Goal: Task Accomplishment & Management: Complete application form

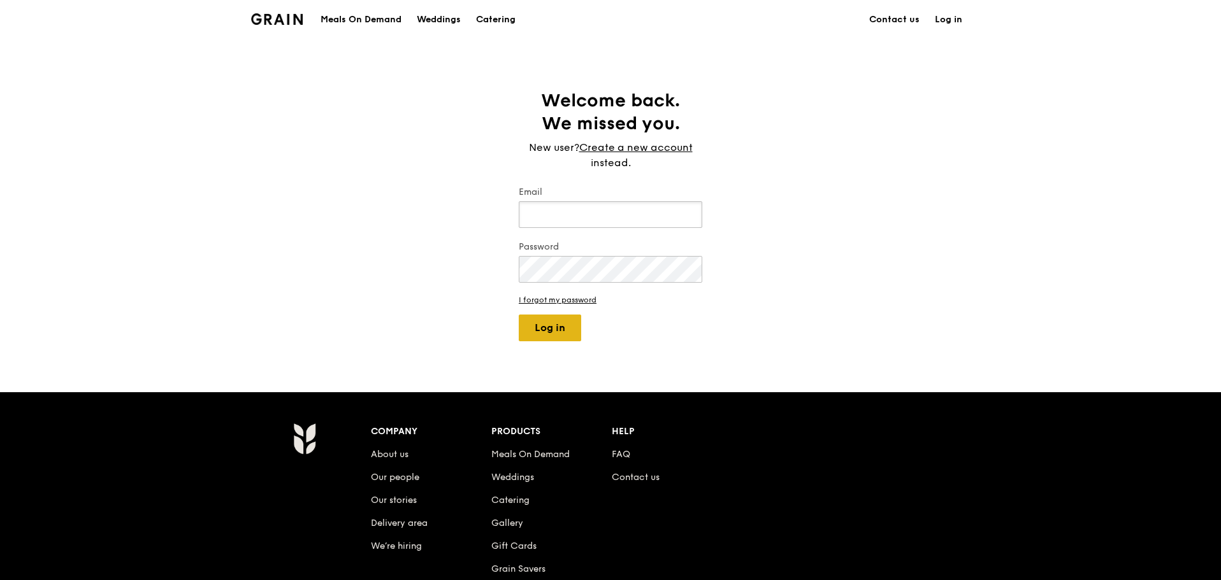
type input "alvin@grain.com.sg"
click at [573, 325] on button "Log in" at bounding box center [550, 328] width 62 height 27
select select "100"
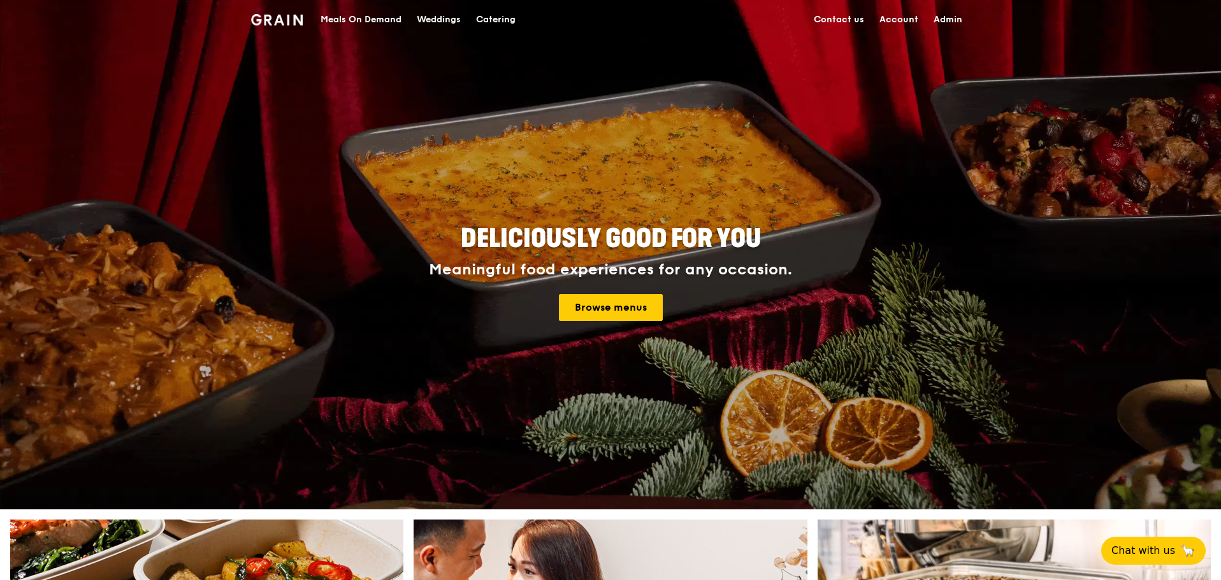
click at [354, 39] on div "Deliciously good for you Meaningful food experiences for any occasion. Browse m…" at bounding box center [610, 273] width 713 height 471
click at [363, 31] on div "Meals On Demand" at bounding box center [360, 20] width 81 height 38
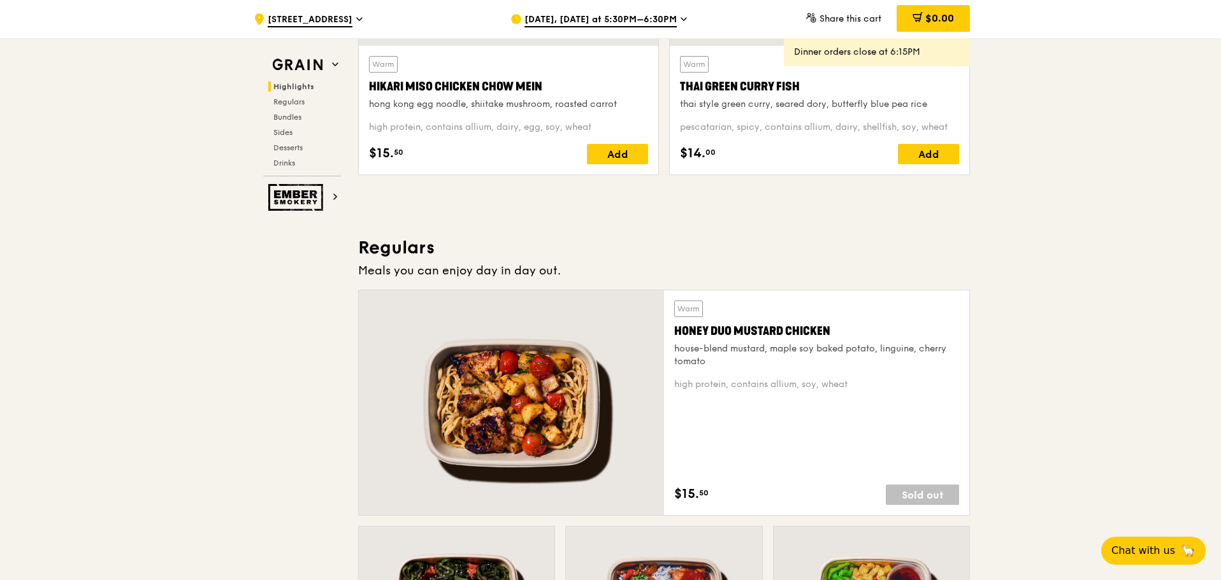
scroll to position [637, 0]
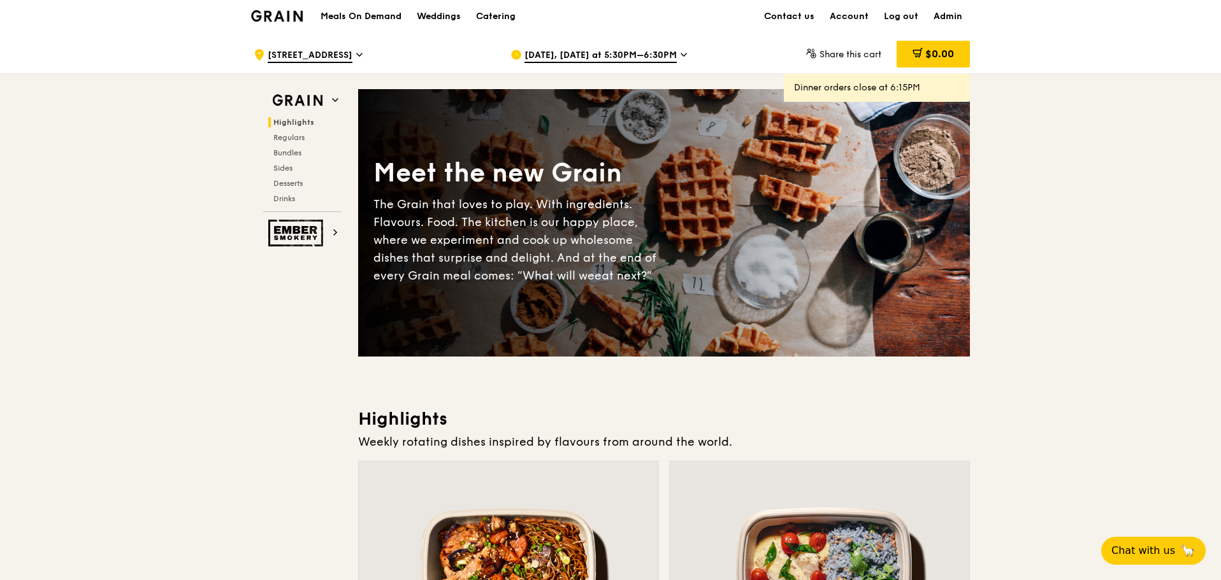
scroll to position [0, 0]
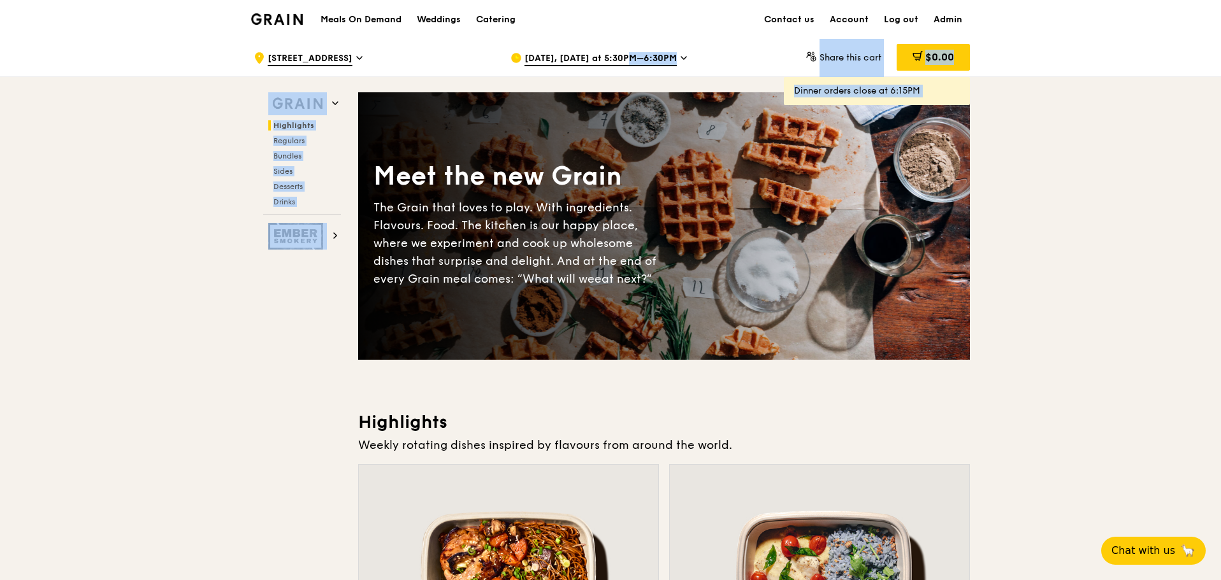
drag, startPoint x: 615, startPoint y: 59, endPoint x: 612, endPoint y: 99, distance: 40.3
click at [637, 63] on span "Aug 21, Today at 5:30PM–6:30PM" at bounding box center [600, 59] width 152 height 14
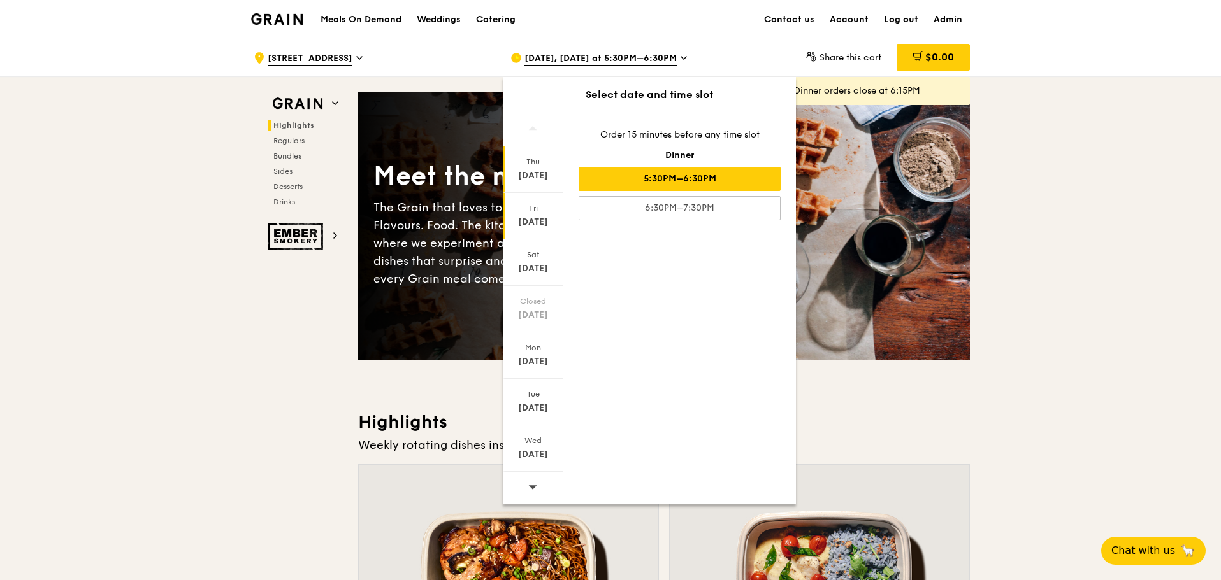
click at [536, 210] on div "Fri" at bounding box center [533, 208] width 57 height 10
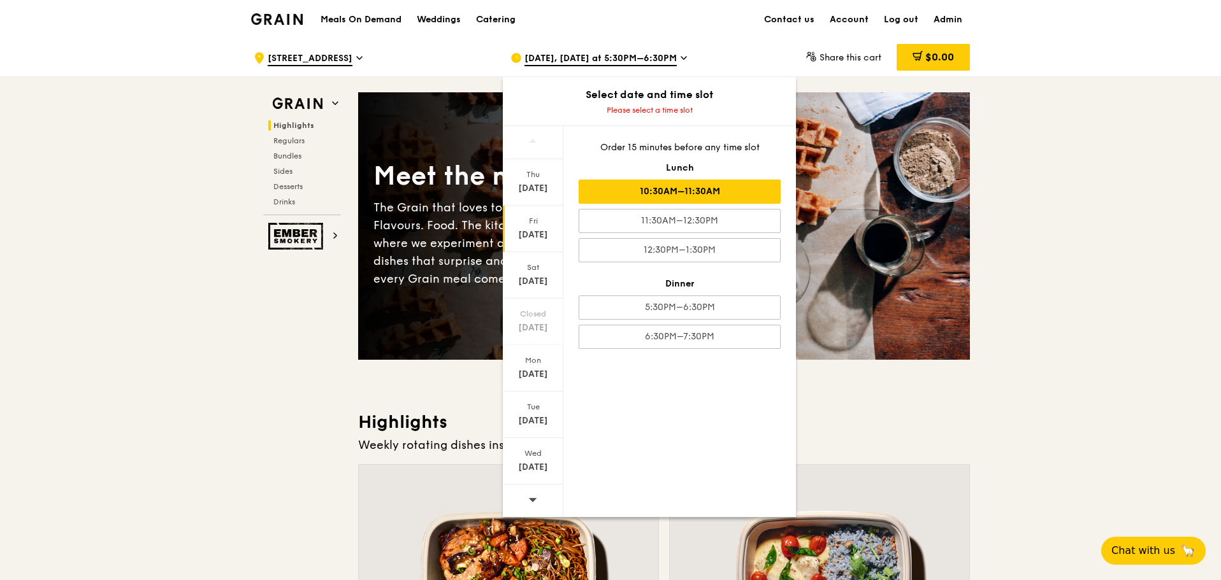
click at [726, 181] on div "10:30AM–11:30AM" at bounding box center [679, 192] width 202 height 24
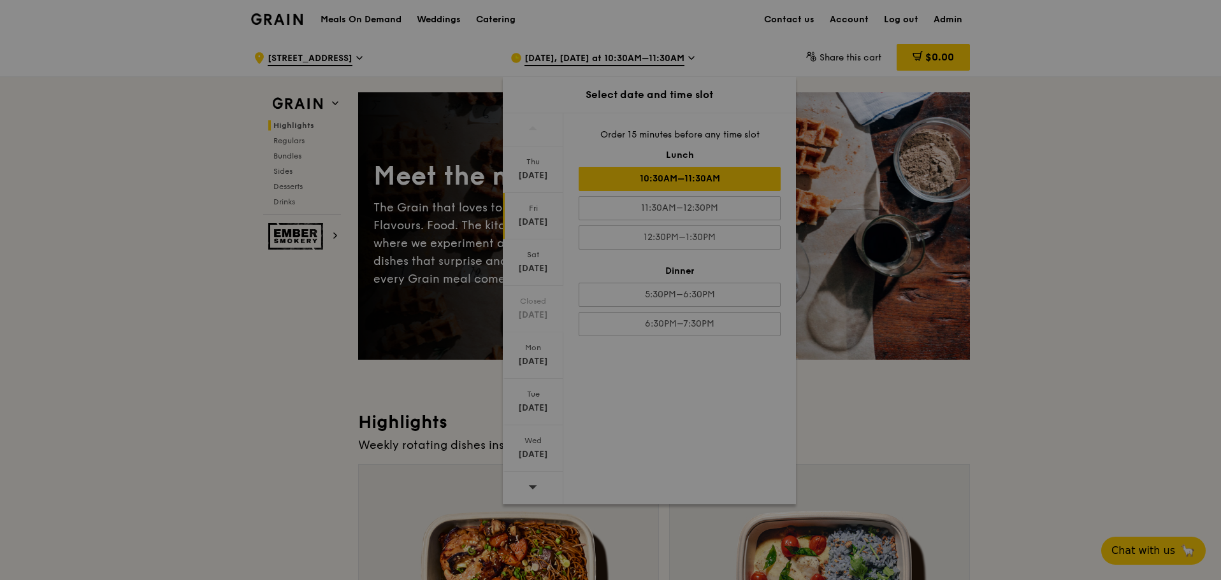
click at [1052, 250] on div at bounding box center [610, 290] width 1221 height 580
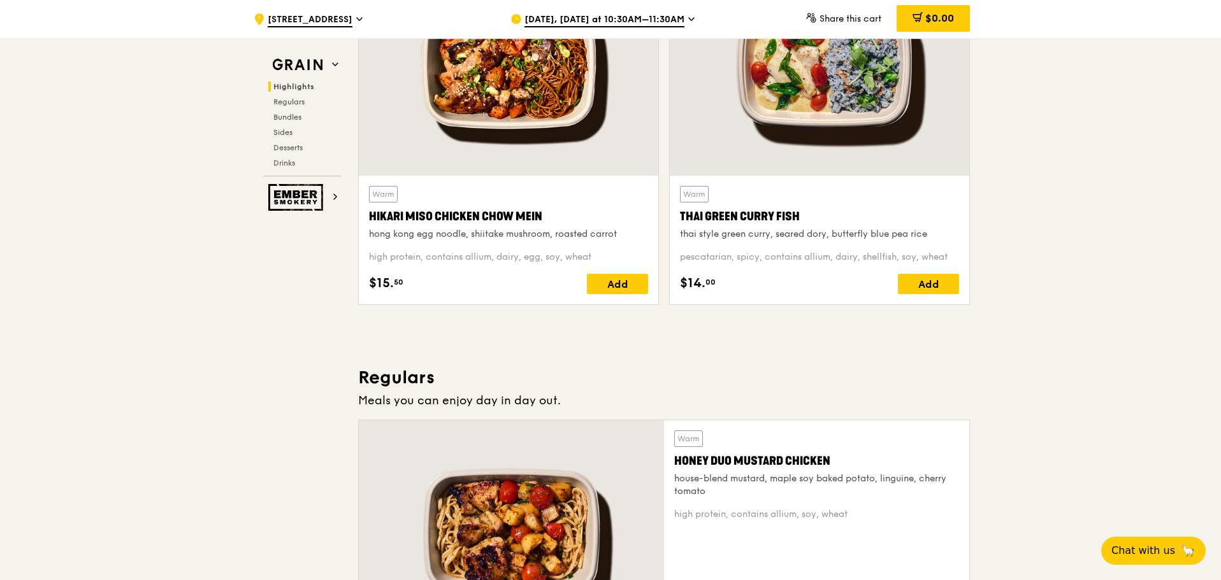
scroll to position [892, 0]
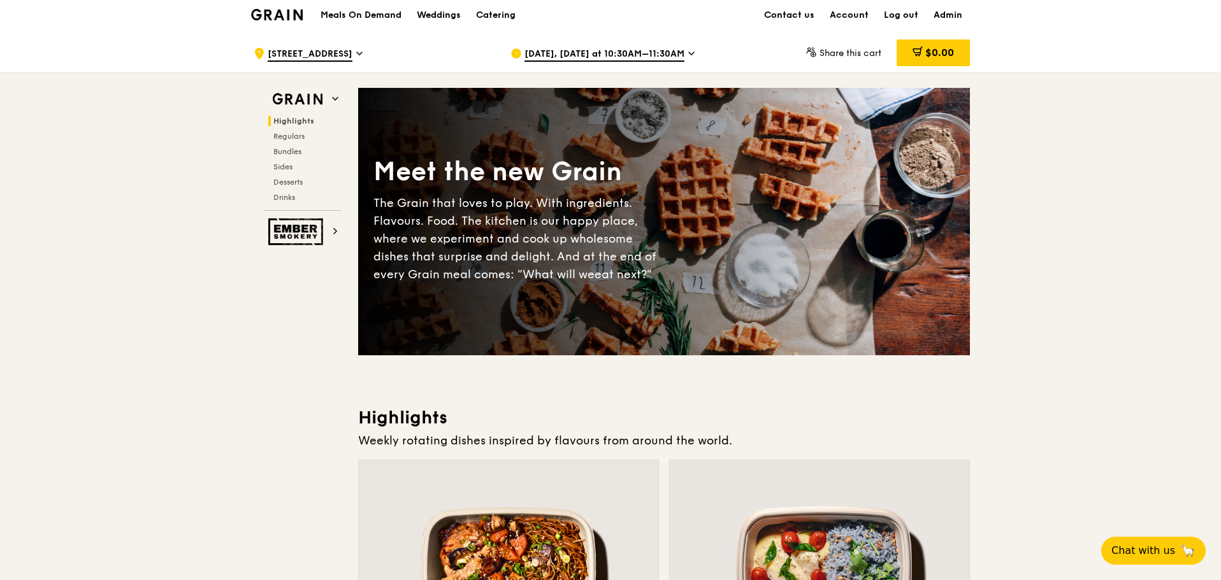
scroll to position [382, 0]
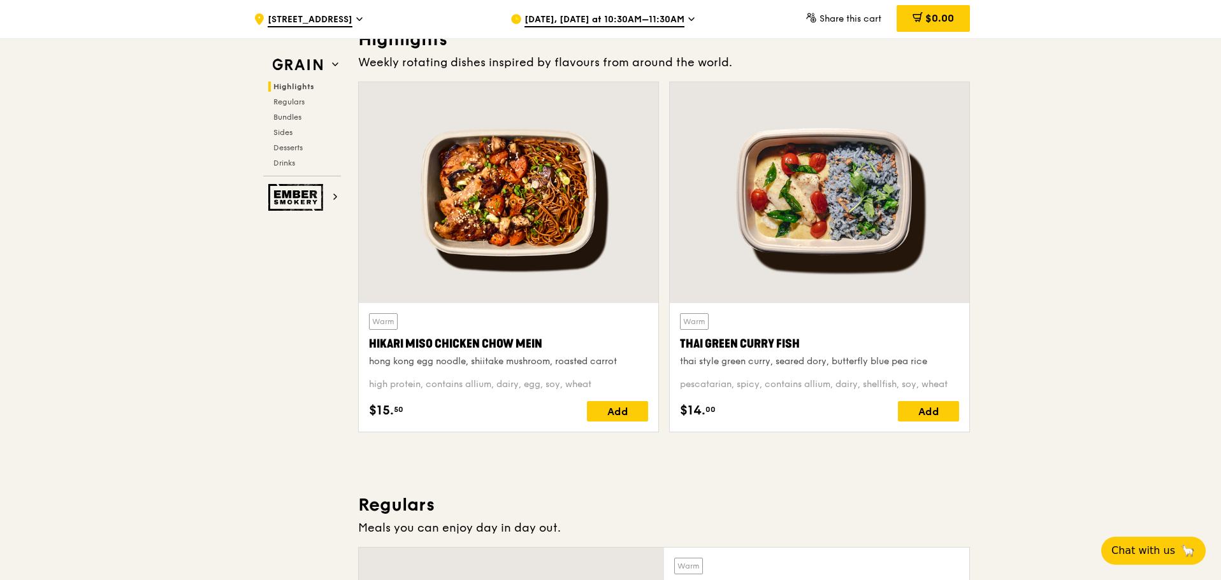
drag, startPoint x: 1019, startPoint y: 255, endPoint x: 310, endPoint y: 317, distance: 711.7
click at [972, 293] on div "Warm Thai Green Curry Fish thai style green curry, seared dory, butterfly blue …" at bounding box center [819, 262] width 311 height 361
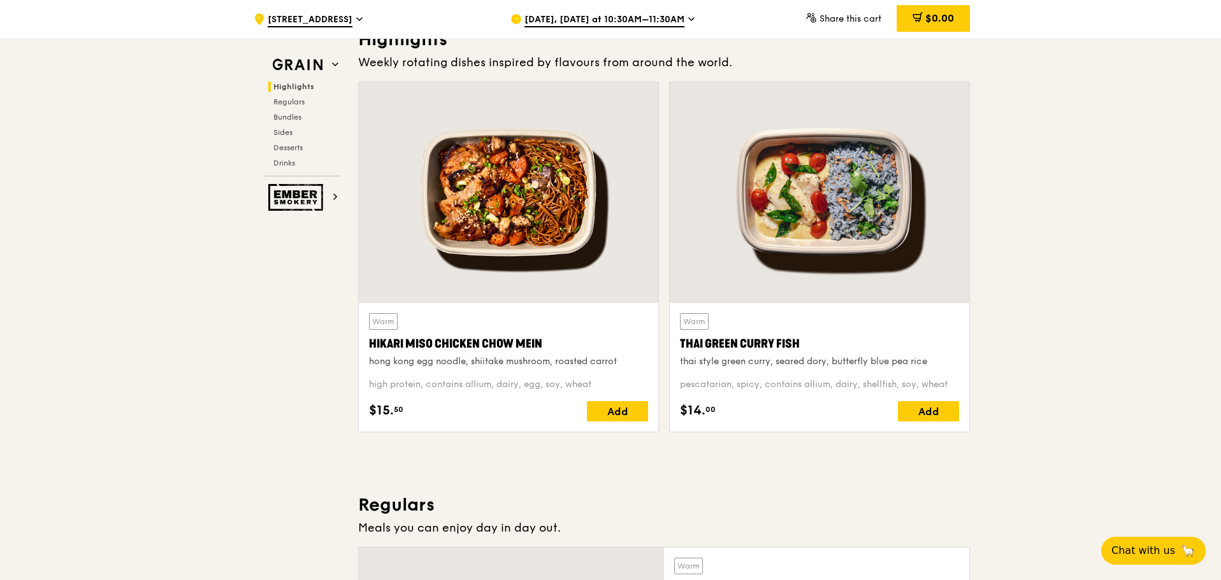
scroll to position [0, 0]
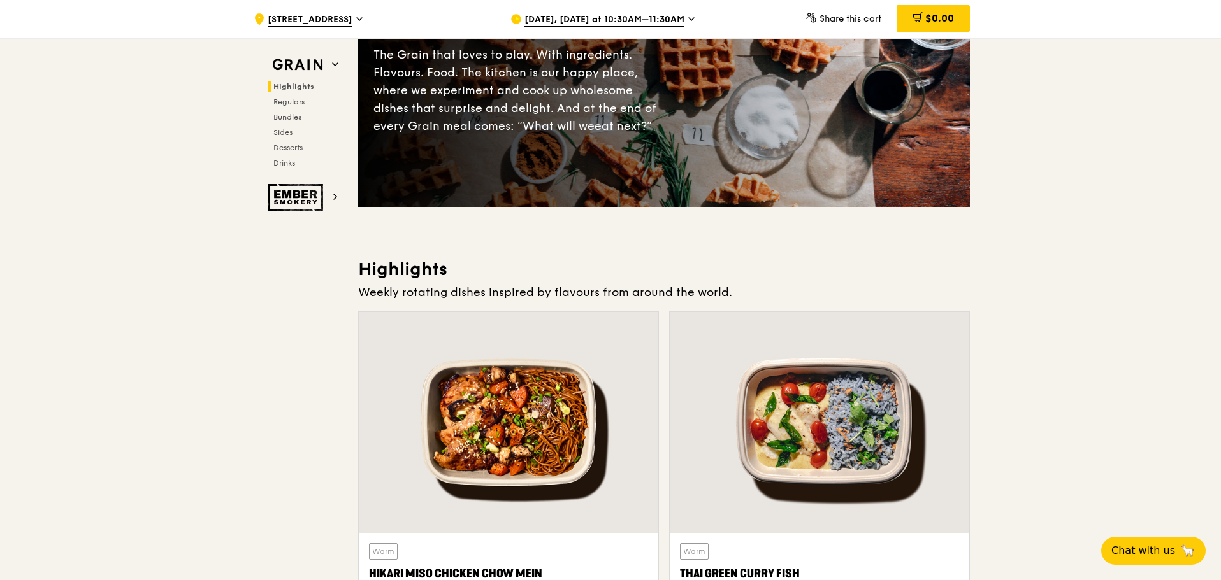
scroll to position [255, 0]
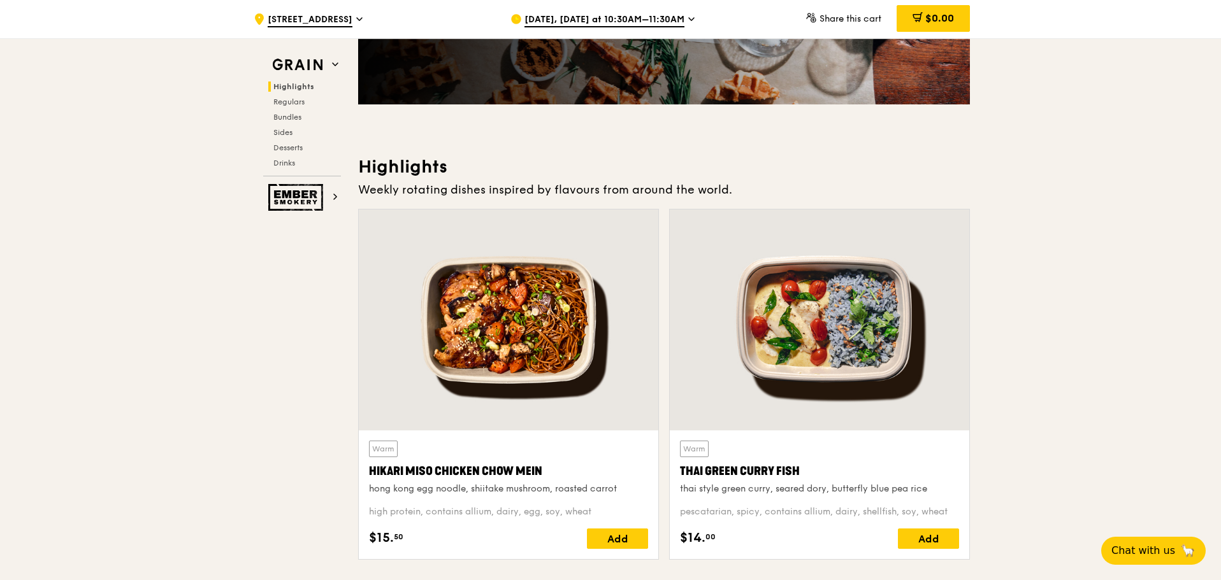
click at [971, 282] on div "Warm Thai Green Curry Fish thai style green curry, seared dory, butterfly blue …" at bounding box center [819, 389] width 311 height 361
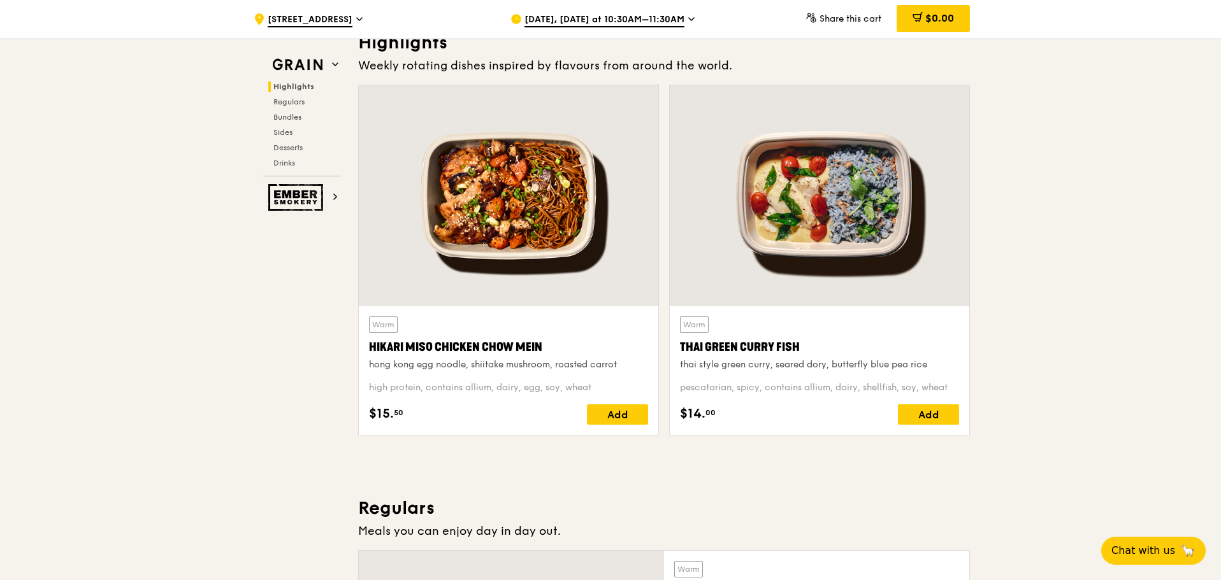
scroll to position [382, 0]
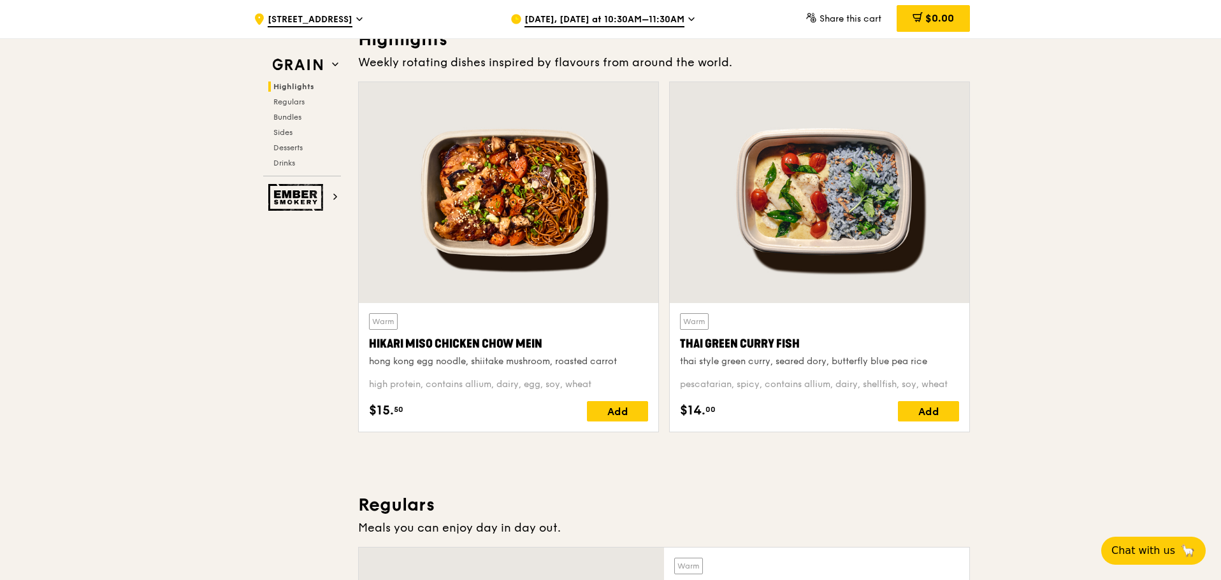
click at [970, 340] on div "Warm Thai Green Curry Fish thai style green curry, seared dory, butterfly blue …" at bounding box center [819, 262] width 311 height 361
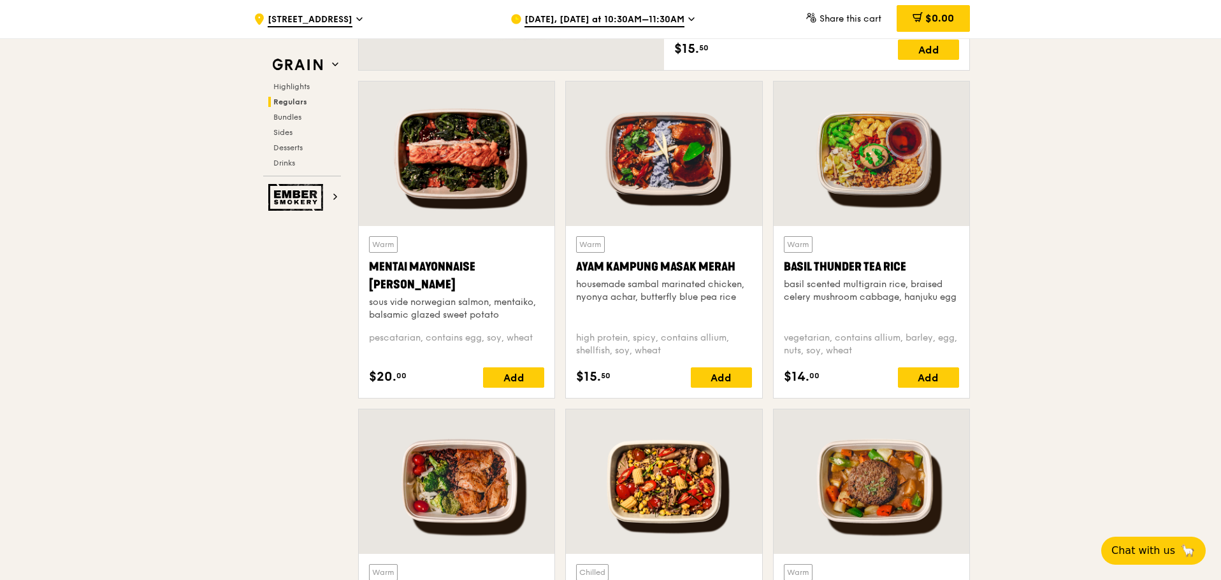
scroll to position [1274, 0]
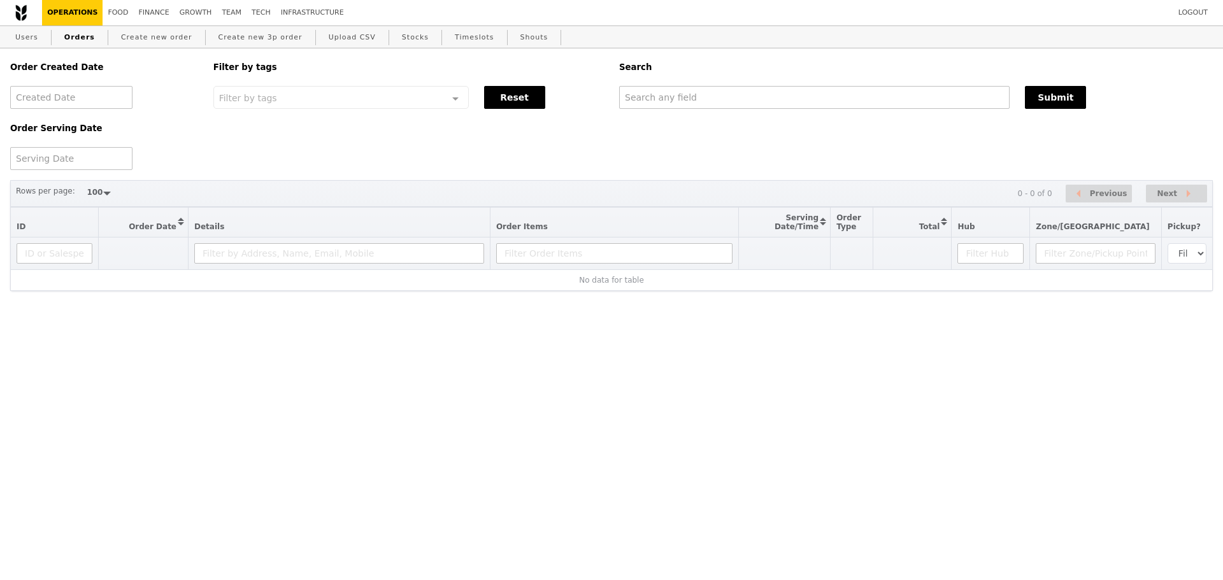
select select "100"
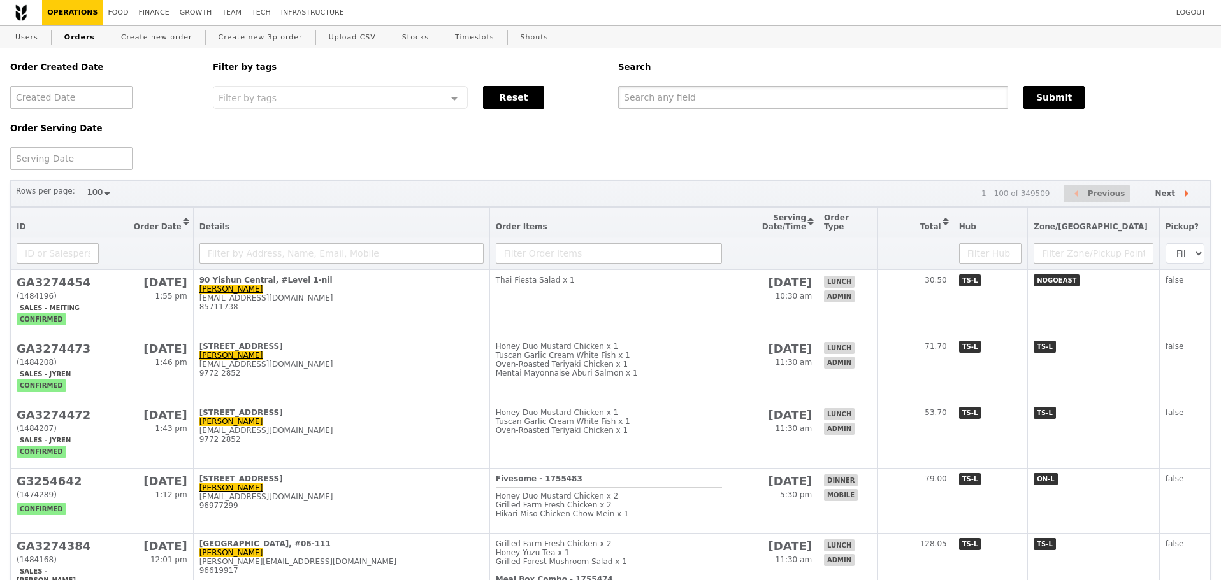
click at [661, 90] on input "text" at bounding box center [813, 97] width 390 height 23
paste input "karen.lee@sembcorp.com"
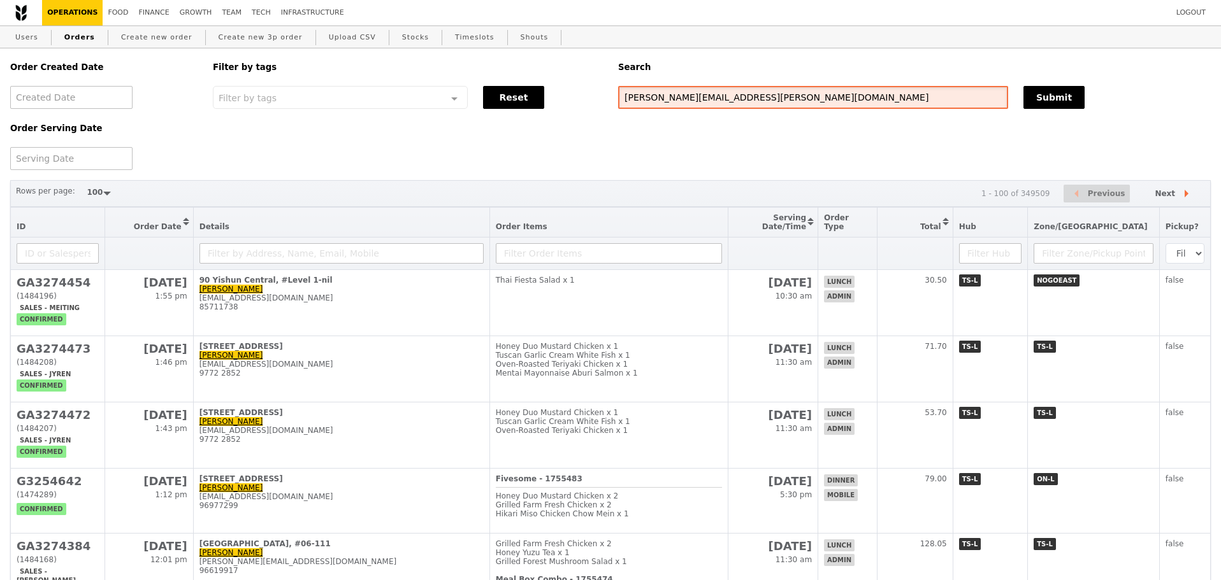
type input "karen.lee@sembcorp.com"
click at [1060, 86] on div "Search" at bounding box center [914, 67] width 608 height 38
click at [1062, 86] on div "Search" at bounding box center [914, 67] width 608 height 38
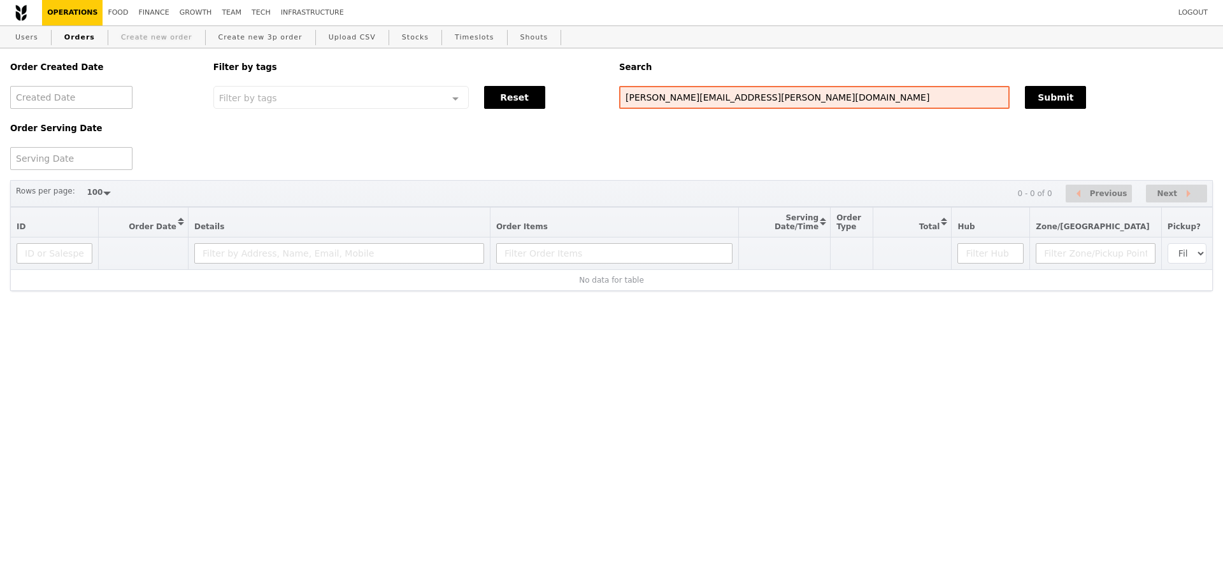
click at [128, 45] on link "Create new order" at bounding box center [157, 37] width 82 height 23
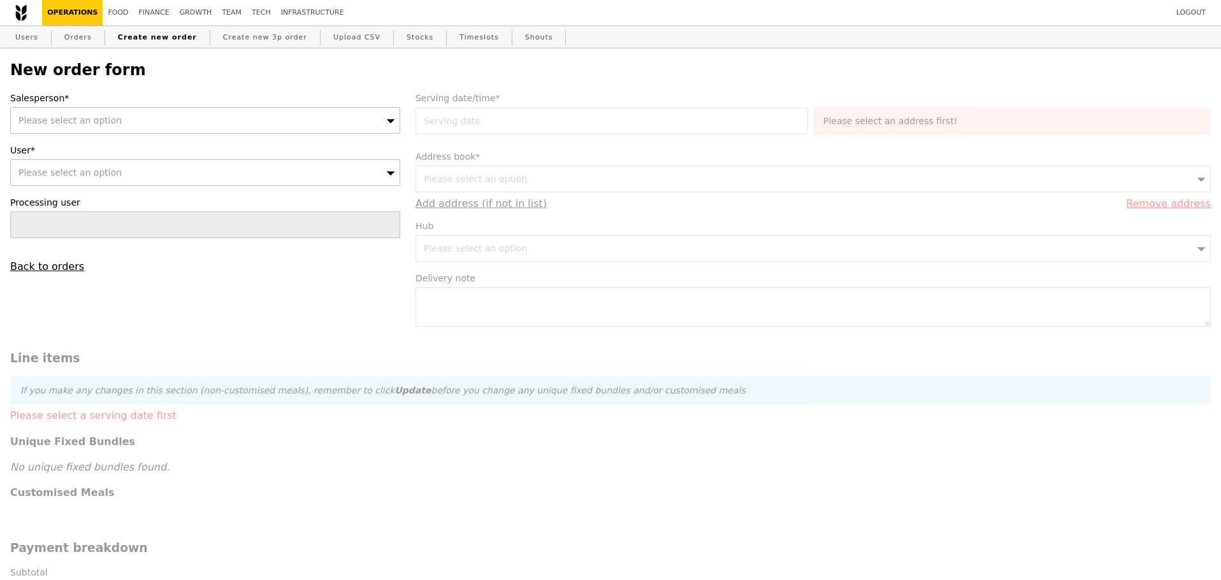
click at [123, 170] on div "Please select an option" at bounding box center [205, 172] width 390 height 27
type input "Confirm"
type input "[PERSON_NAME][EMAIL_ADDRESS][PERSON_NAME][DOMAIN_NAME]"
click at [37, 31] on link "Users" at bounding box center [26, 37] width 33 height 23
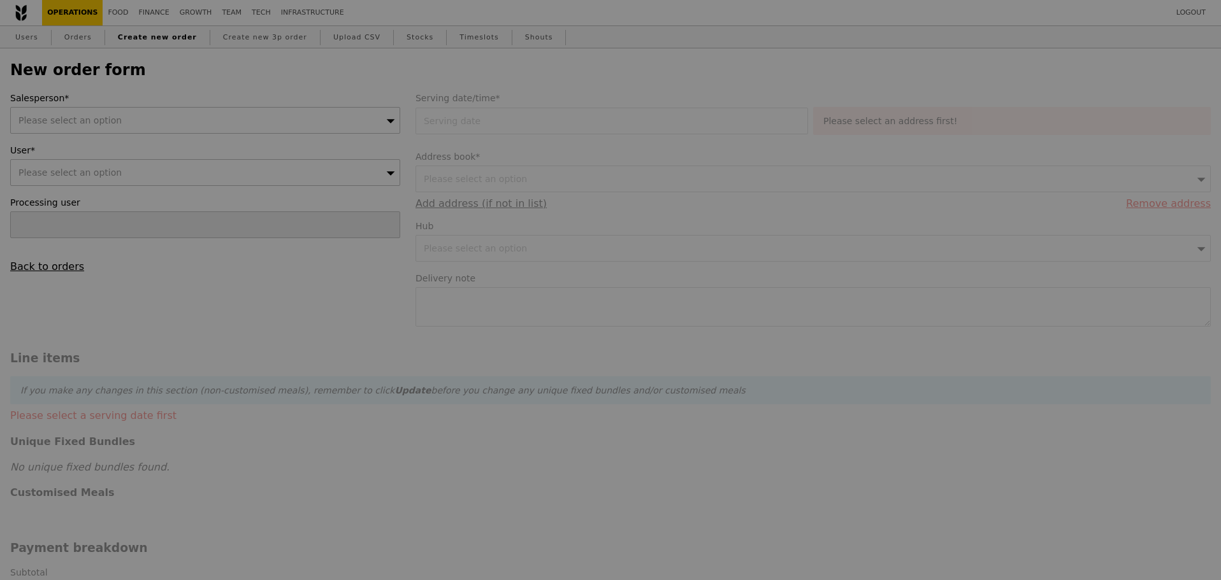
type input "Confirm"
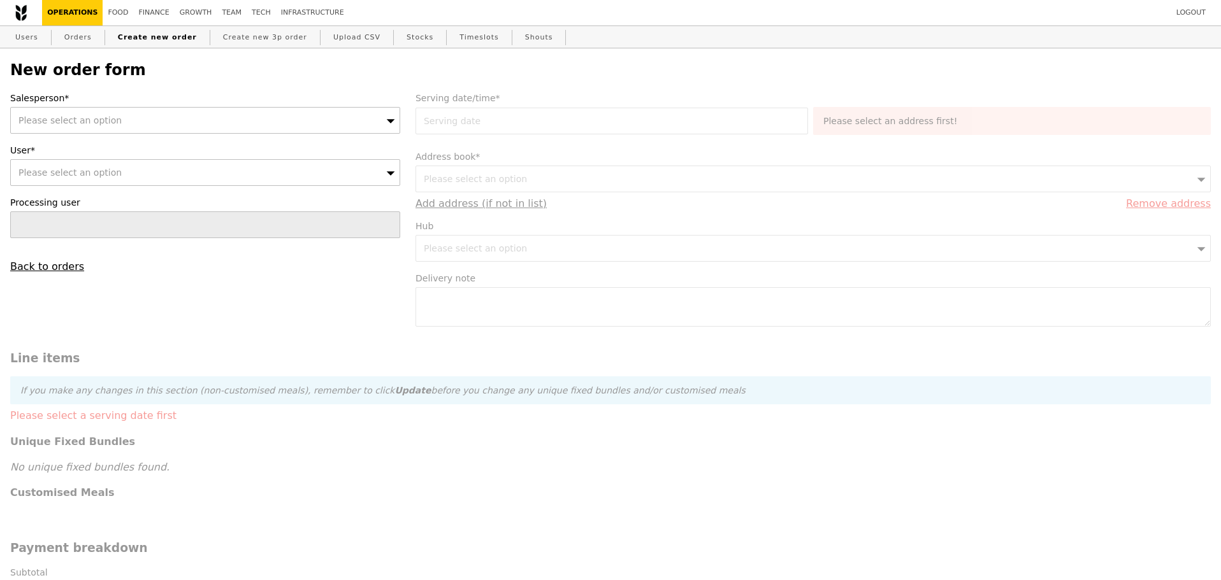
click at [194, 175] on div "Please select an option" at bounding box center [205, 172] width 390 height 27
type input "karen.lee@sembcorp.com"
type input "Confirm"
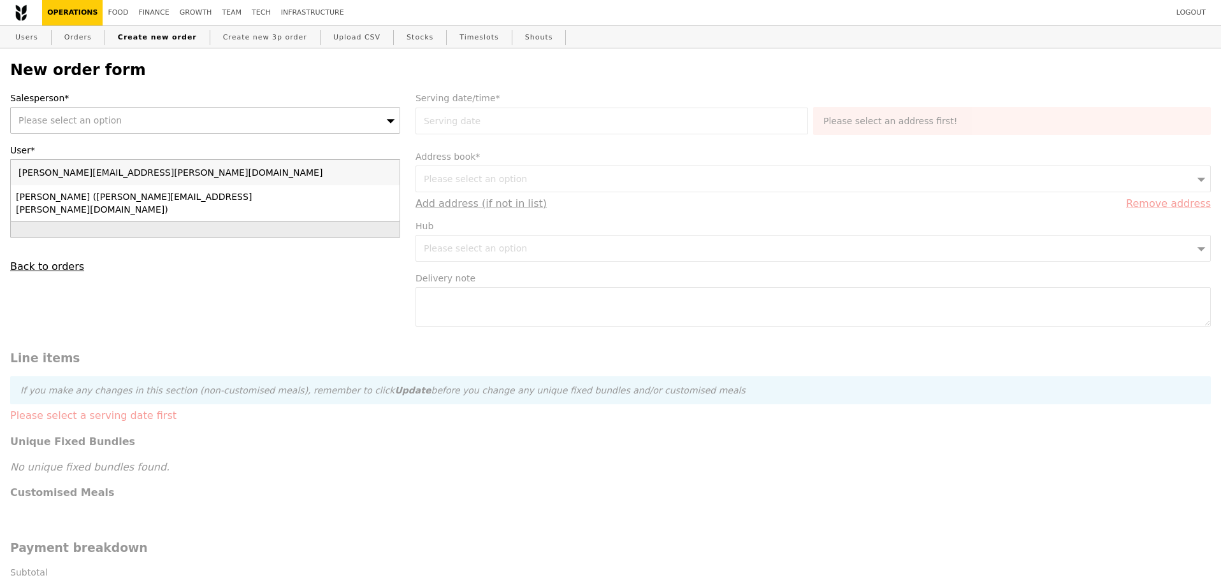
type input "karen.lee@sembcorp.com"
click at [116, 202] on div "Karen Lee (karen.lee@sembcorp.com)" at bounding box center [157, 202] width 283 height 25
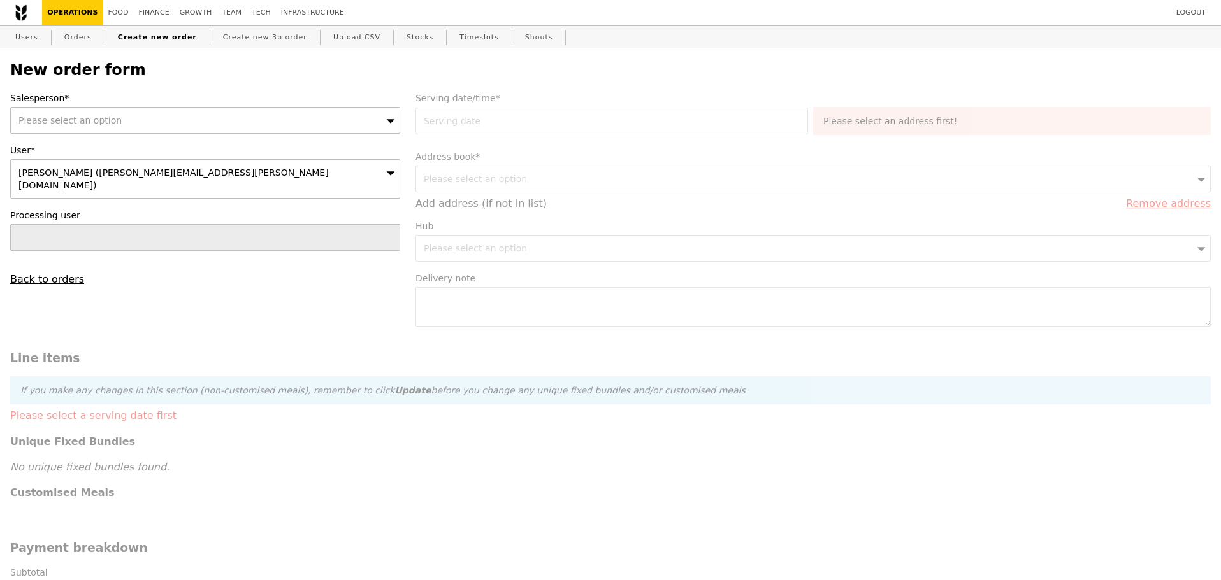
click at [147, 120] on div "Please select an option" at bounding box center [205, 120] width 390 height 27
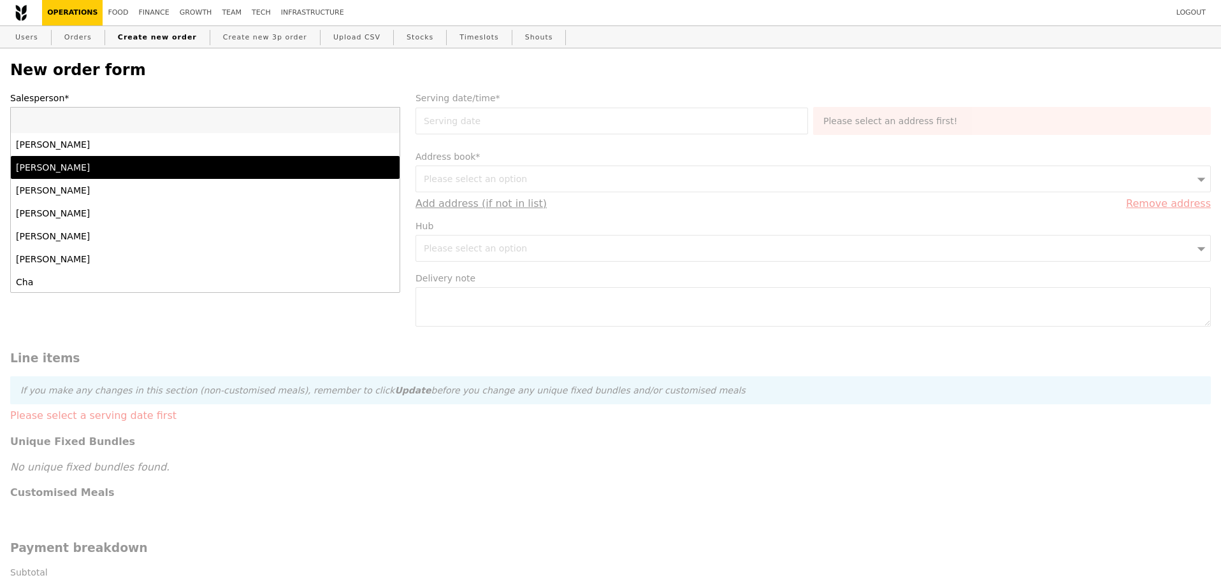
click at [124, 167] on div "Alvin Seah" at bounding box center [157, 167] width 283 height 13
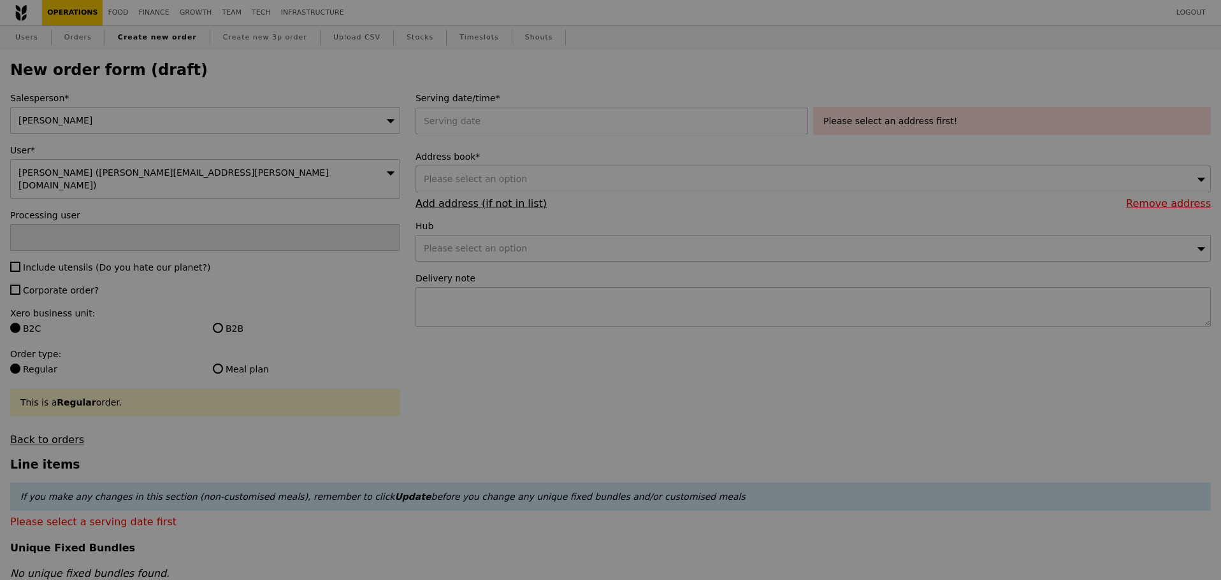
type input "Confirm"
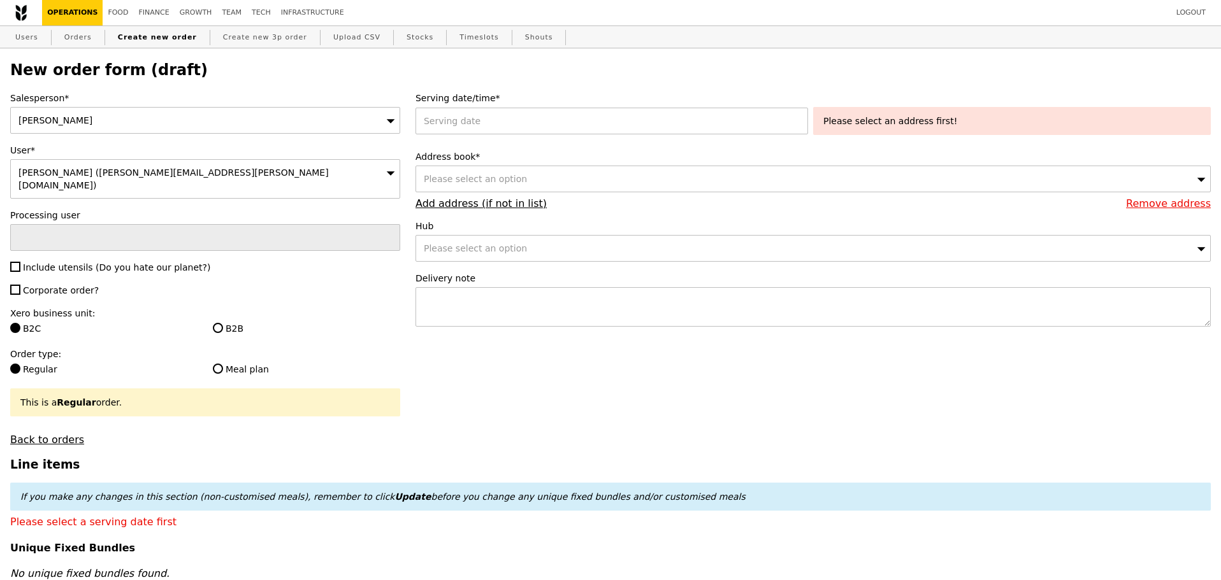
click at [71, 266] on div "Salesperson* Alvin Seah User* Karen Lee (karen.lee@sembcorp.com) Processing use…" at bounding box center [205, 269] width 405 height 354
click at [82, 262] on span "Include utensils (Do you hate our planet?)" at bounding box center [116, 267] width 187 height 10
click at [20, 262] on input "Include utensils (Do you hate our planet?)" at bounding box center [15, 267] width 10 height 10
checkbox input "true"
type input "Confirm"
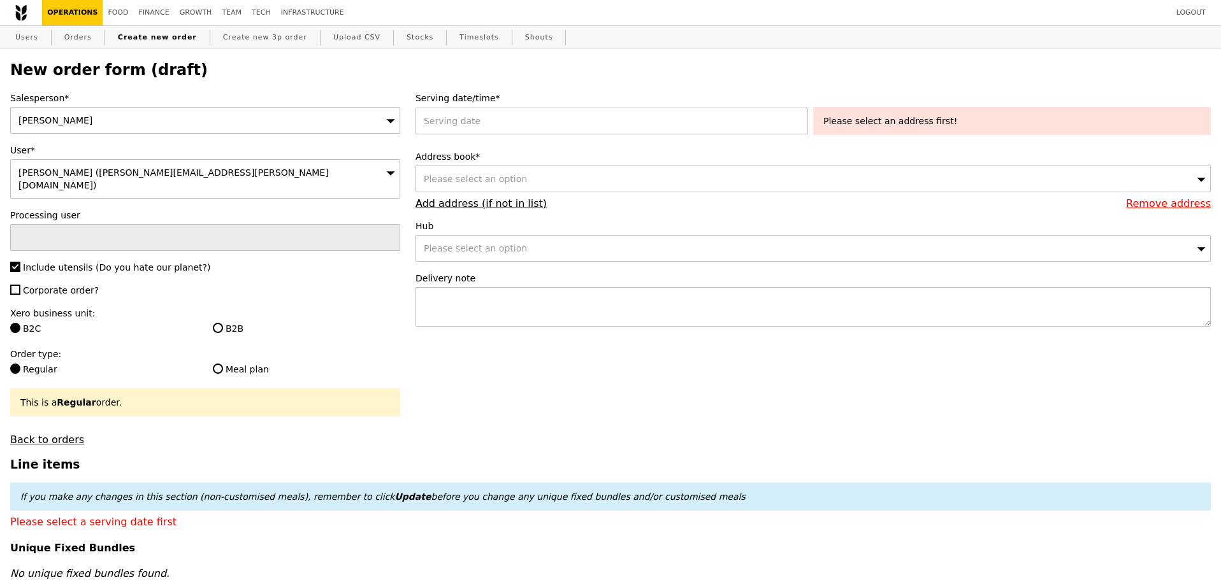
click at [62, 285] on span "Corporate order?" at bounding box center [61, 290] width 76 height 10
click at [20, 285] on input "Corporate order?" at bounding box center [15, 290] width 10 height 10
checkbox input "true"
click at [246, 323] on label "B2B" at bounding box center [306, 328] width 187 height 13
click at [223, 323] on input "B2B" at bounding box center [218, 328] width 10 height 10
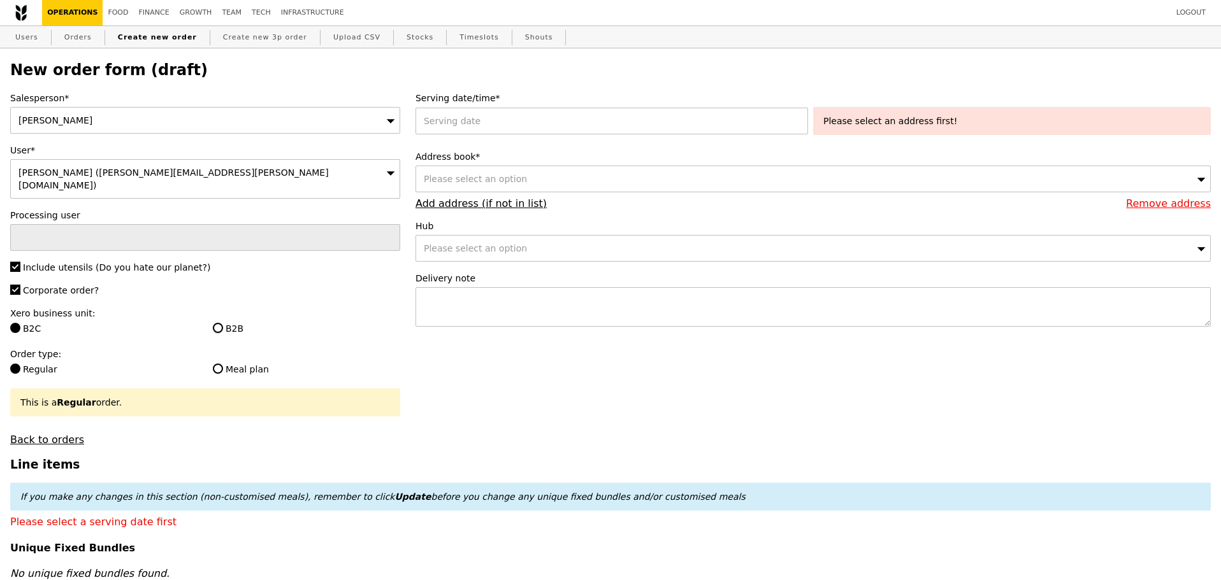
radio input "true"
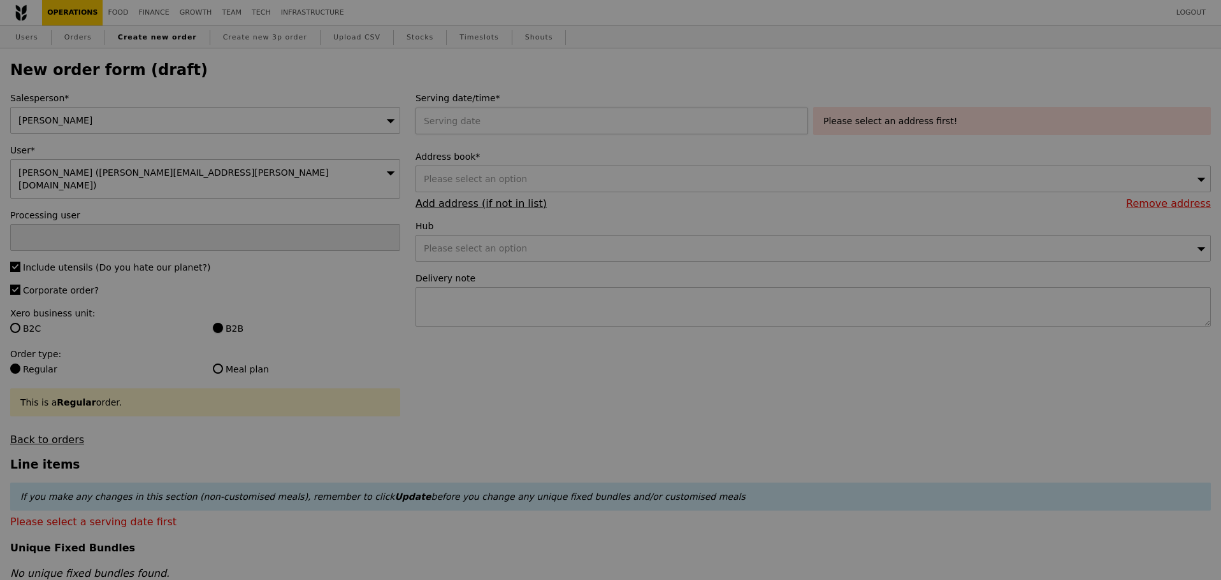
type input "Confirm"
click at [495, 134] on div at bounding box center [614, 121] width 398 height 27
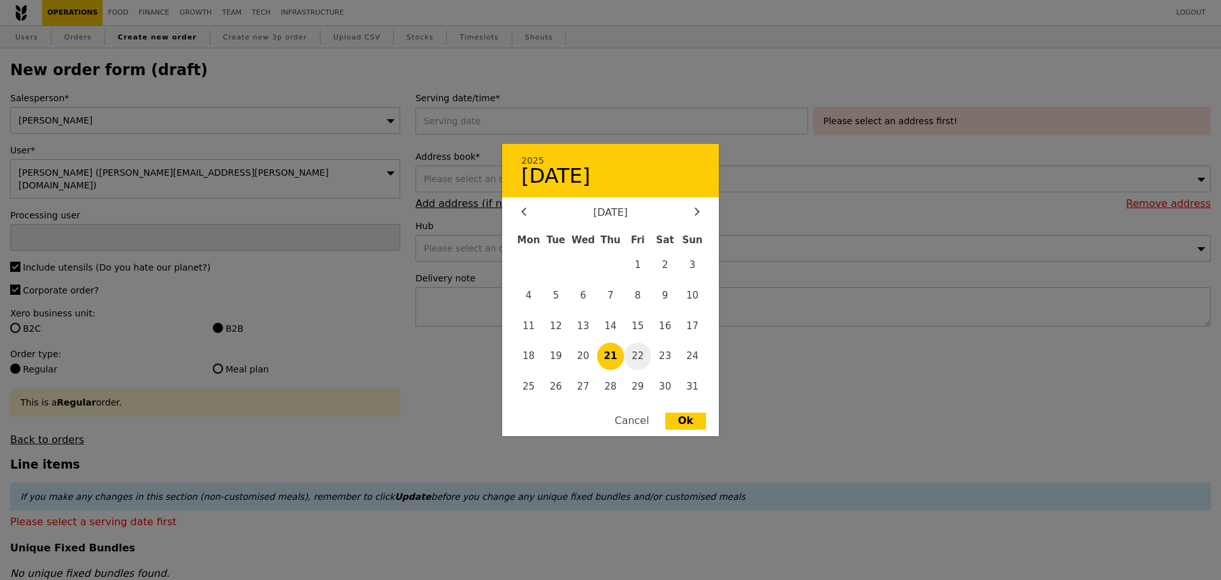
click at [635, 356] on span "22" at bounding box center [637, 356] width 27 height 27
type input "22 Aug 2025"
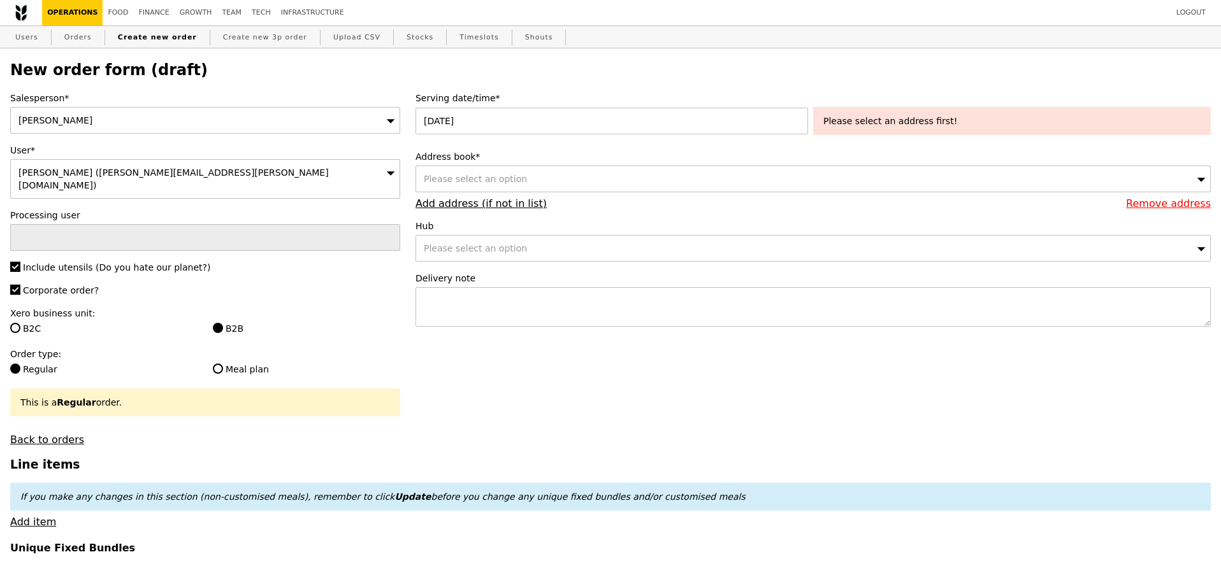
click at [884, 120] on div "Please select an address first!" at bounding box center [1011, 121] width 377 height 13
click at [560, 188] on div "Please select an option" at bounding box center [812, 179] width 795 height 27
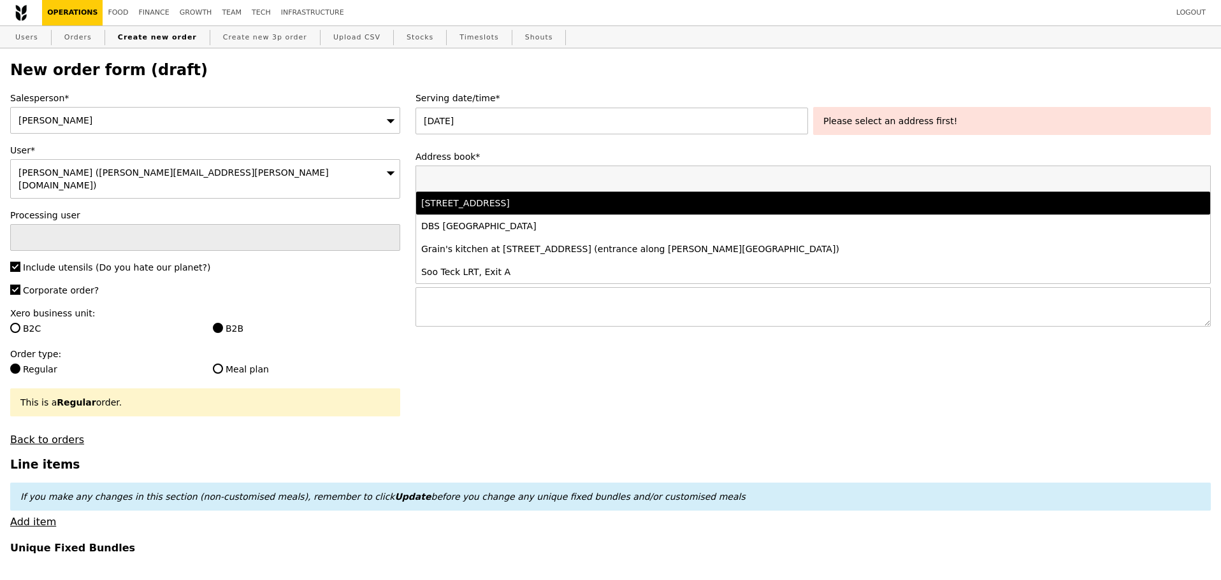
click at [547, 210] on div "30 Hill Street, #01-00, Singapore 179360" at bounding box center [715, 203] width 588 height 13
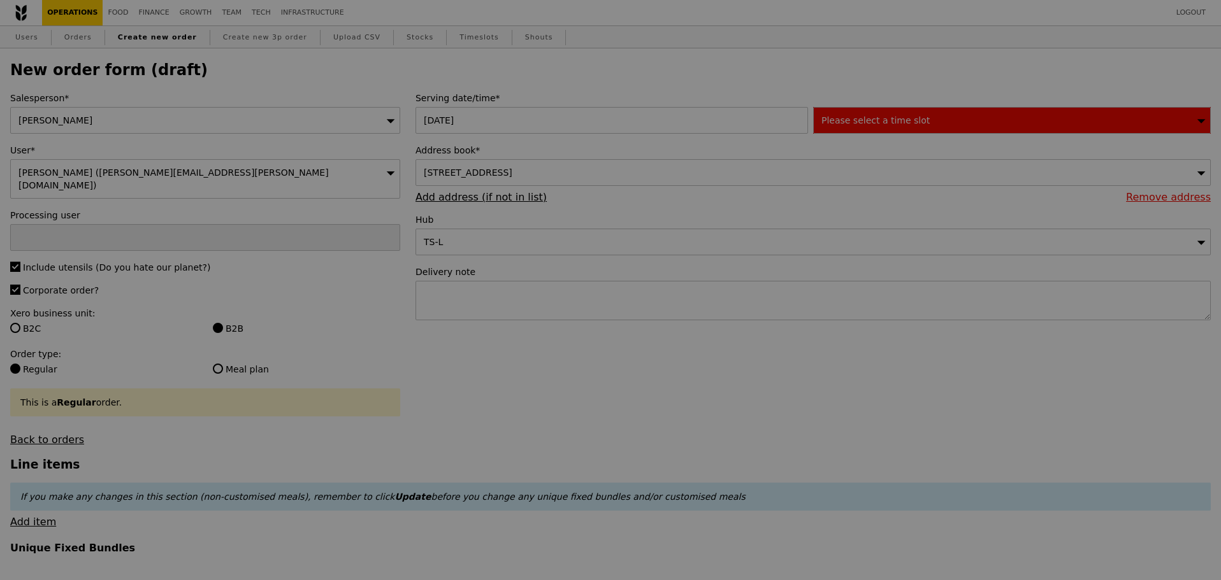
type input "Confirm"
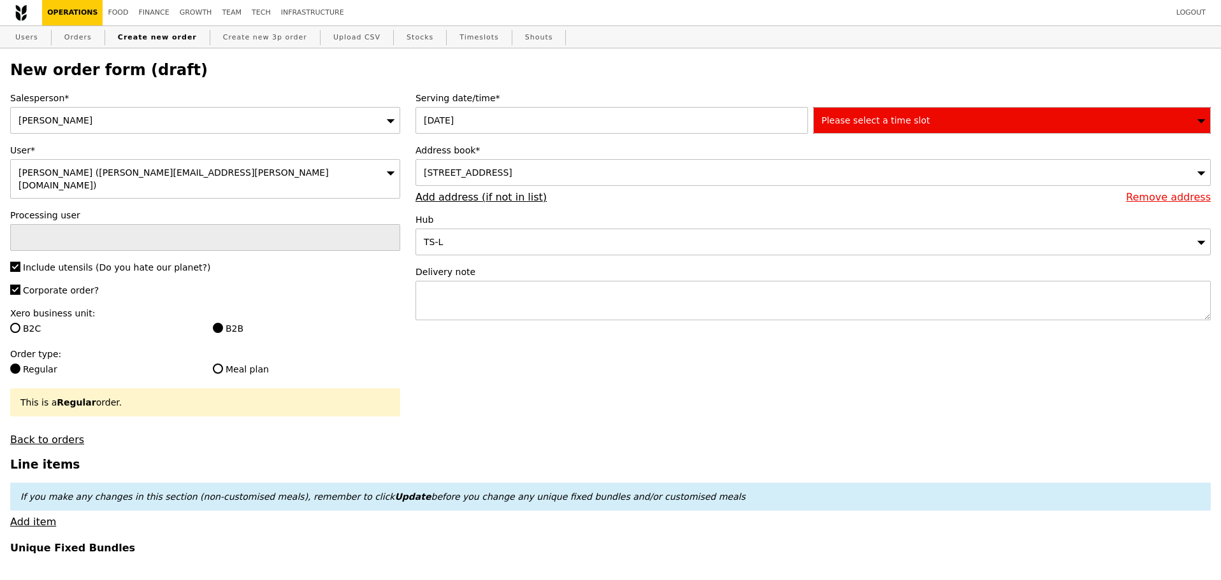
click at [879, 120] on span "Please select a time slot" at bounding box center [875, 120] width 108 height 10
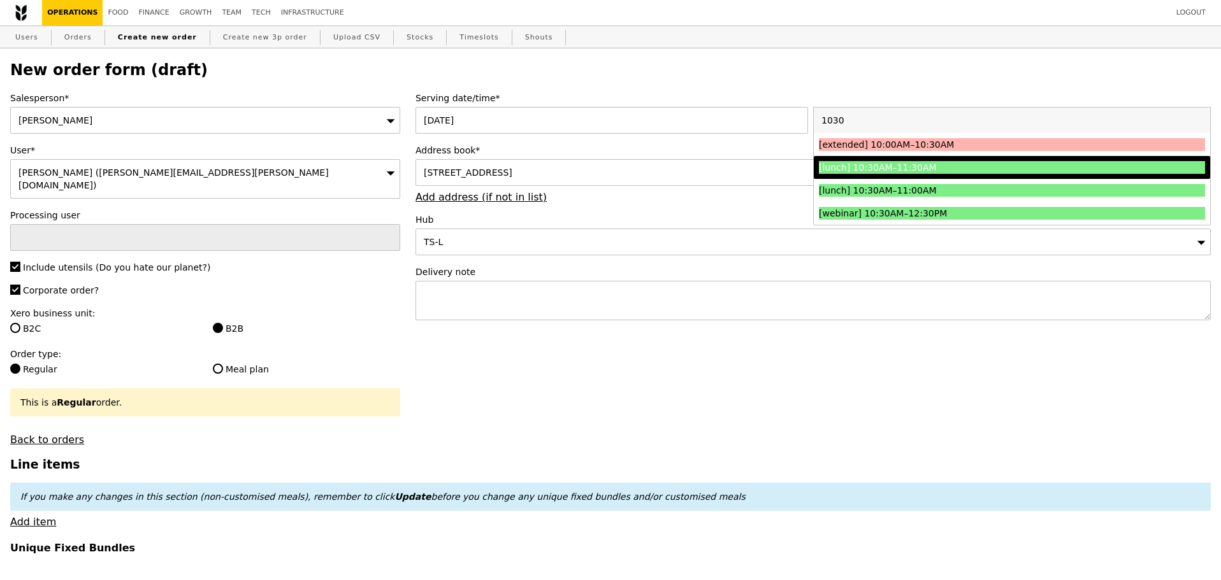
type input "1030"
click at [917, 163] on div "[lunch] 10:30AM–11:30AM" at bounding box center [964, 167] width 290 height 13
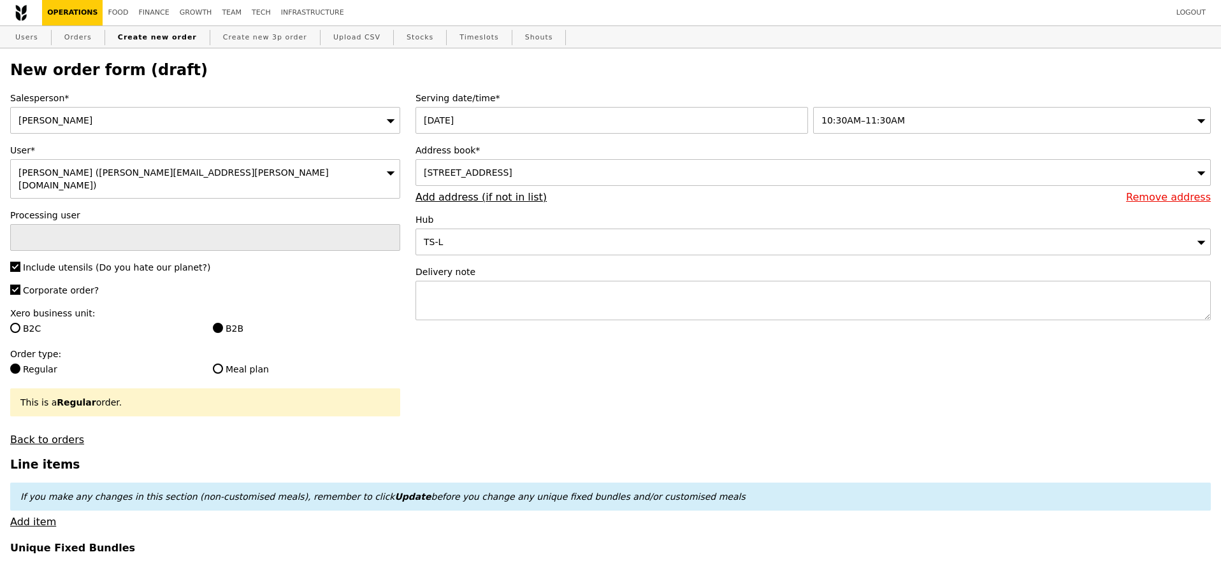
type input "Confirm"
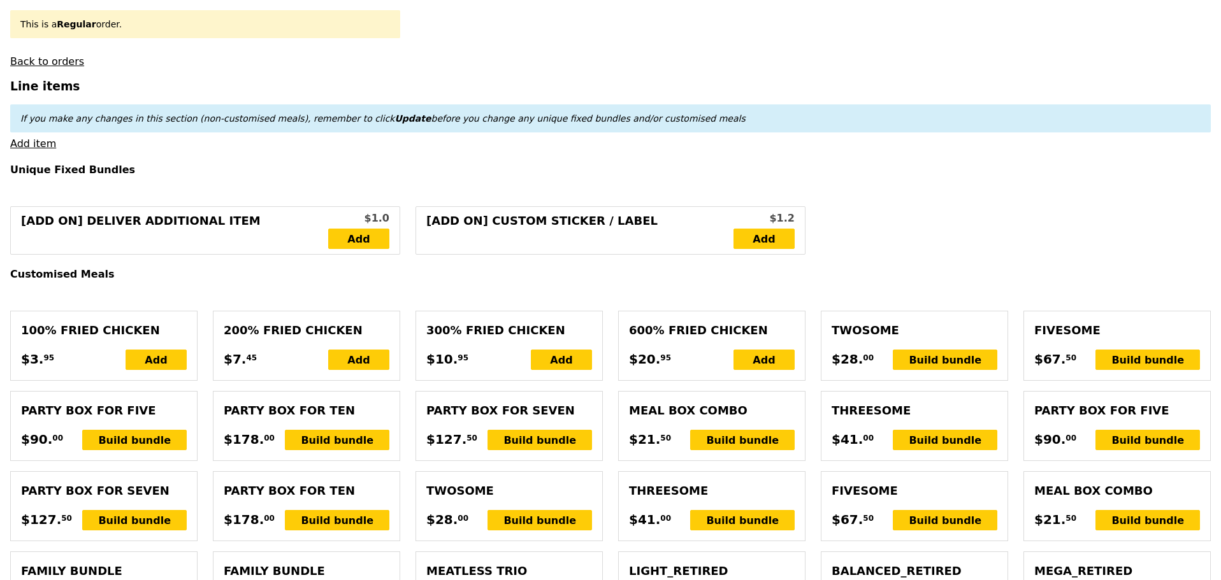
scroll to position [382, 0]
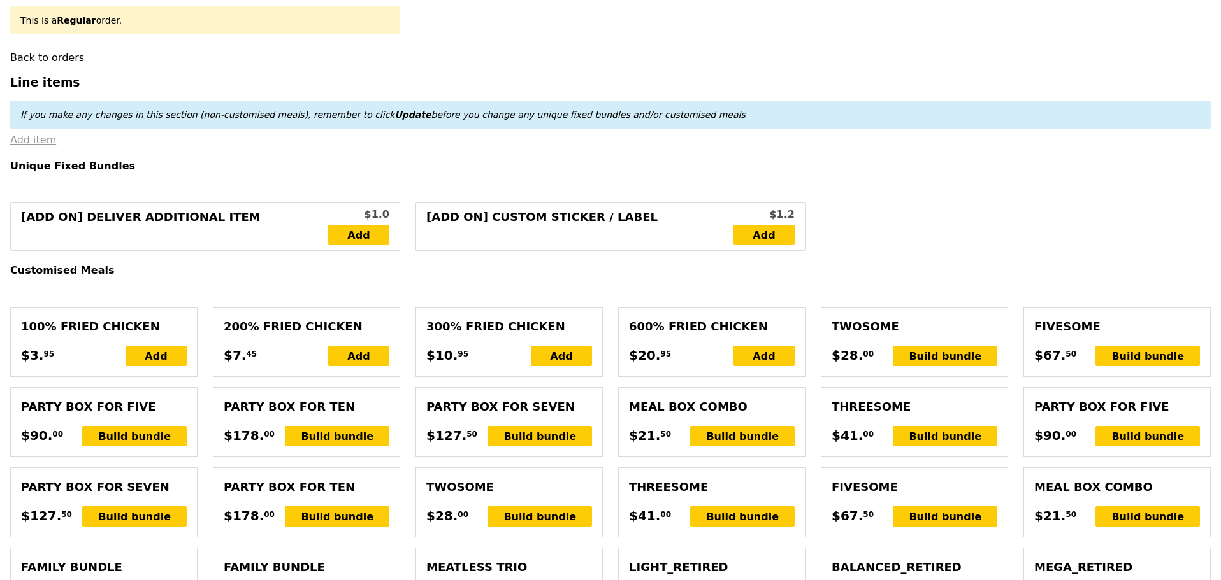
click at [38, 134] on link "Add item" at bounding box center [33, 140] width 46 height 12
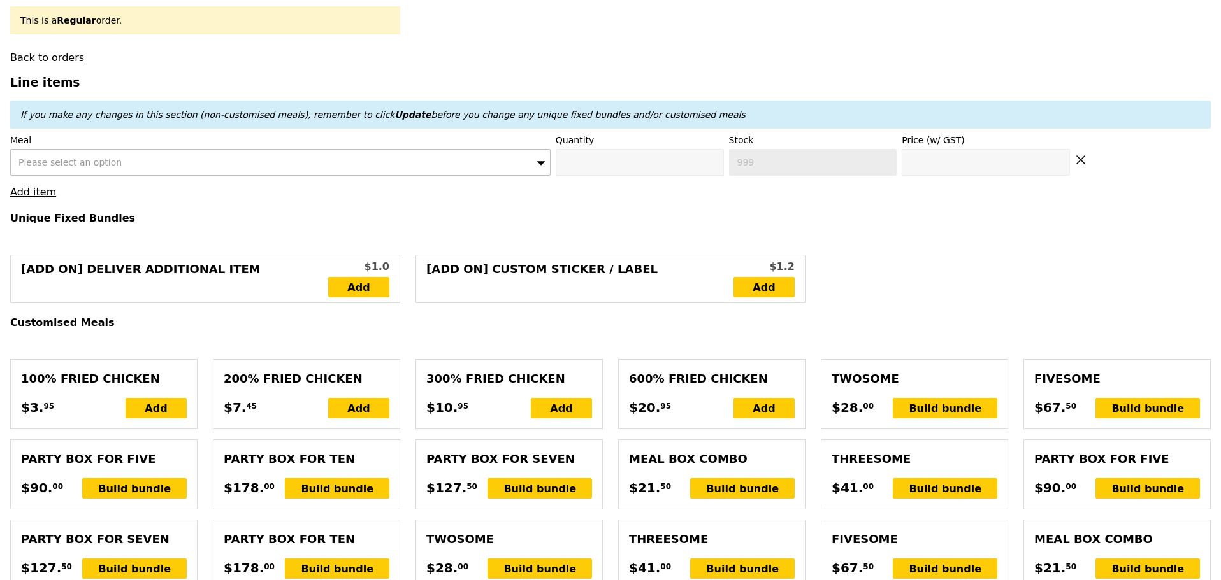
click at [154, 162] on div "Please select an option" at bounding box center [280, 162] width 540 height 27
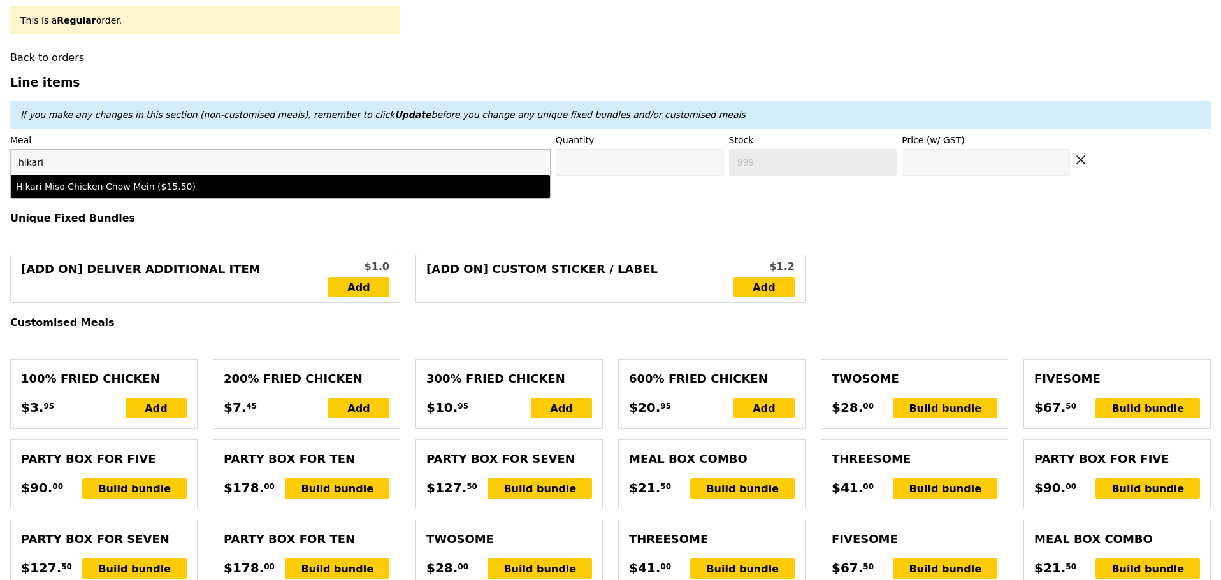
type input "hikari"
click at [187, 180] on div "Hikari Miso Chicken Chow Mein ($15.50)" at bounding box center [214, 186] width 396 height 13
type input "Confirm anyway"
type input "0"
type input "486"
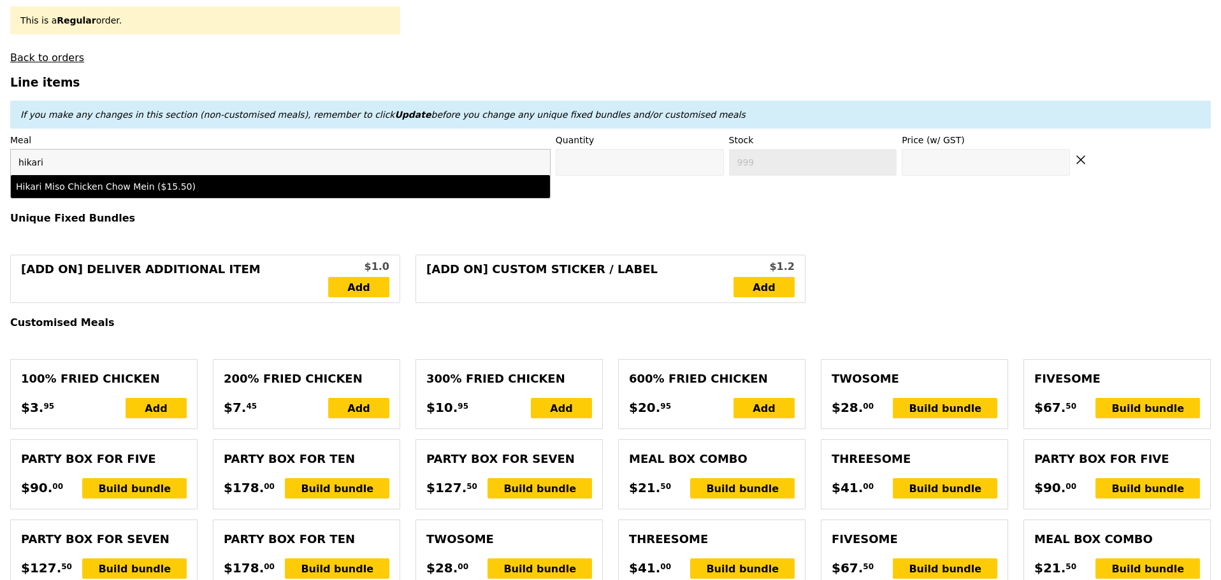
type input "15.5"
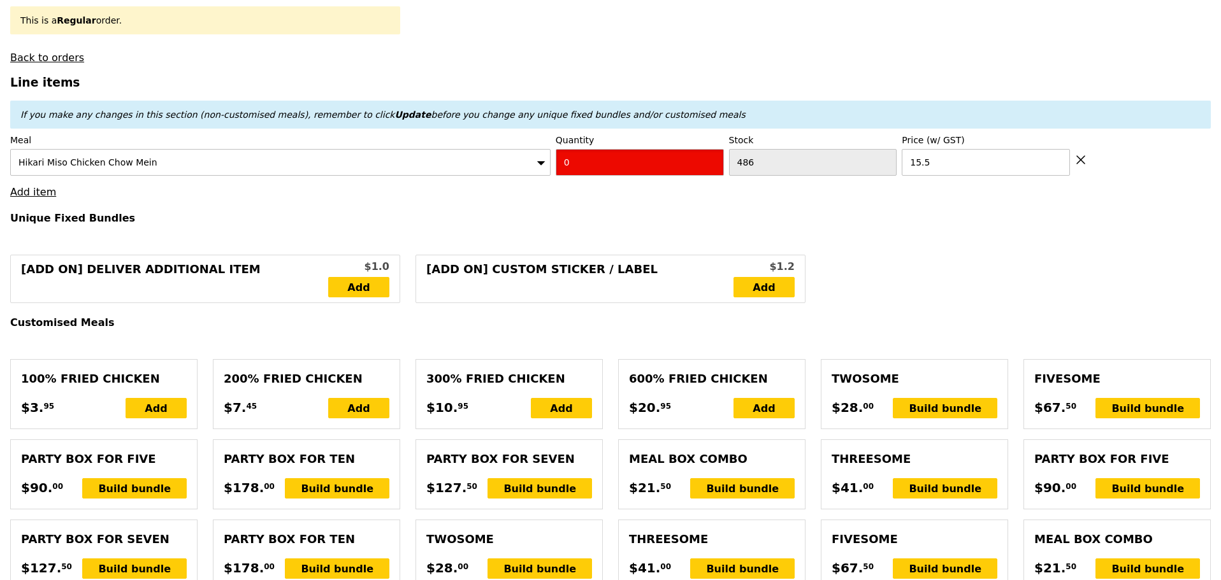
drag, startPoint x: 620, startPoint y: 150, endPoint x: 483, endPoint y: 166, distance: 137.8
click at [503, 164] on div "Meal Hikari Miso Chicken Chow Mein Quantity 0 Stock 486 Price (w/ GST) 15.5" at bounding box center [610, 155] width 1200 height 42
type input "Confirm"
type input "20"
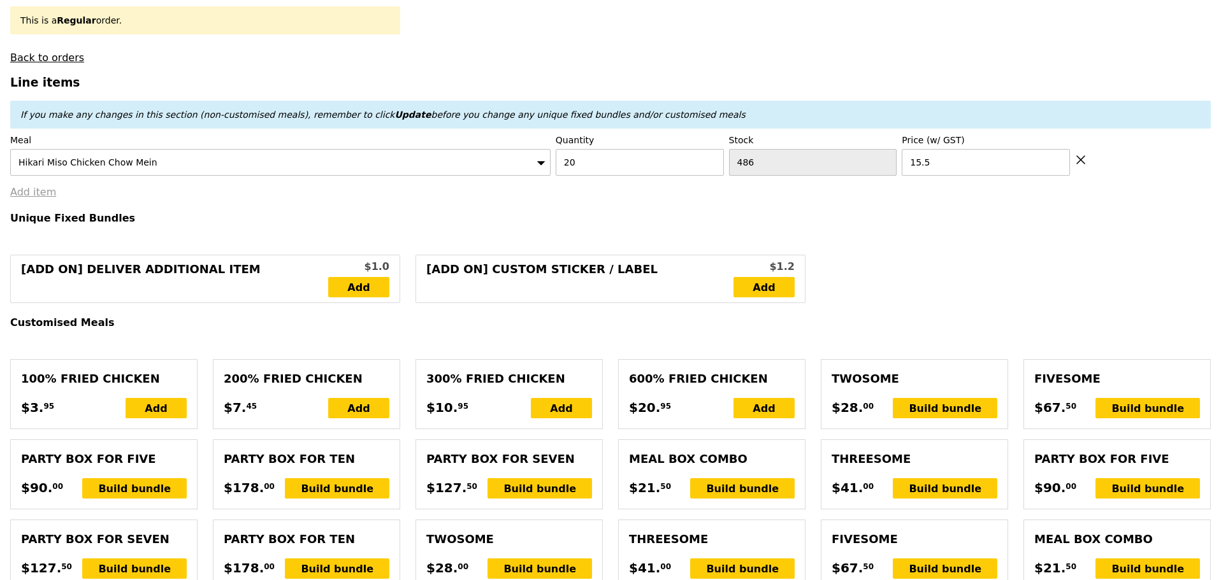
click at [28, 190] on link "Add item" at bounding box center [33, 192] width 46 height 12
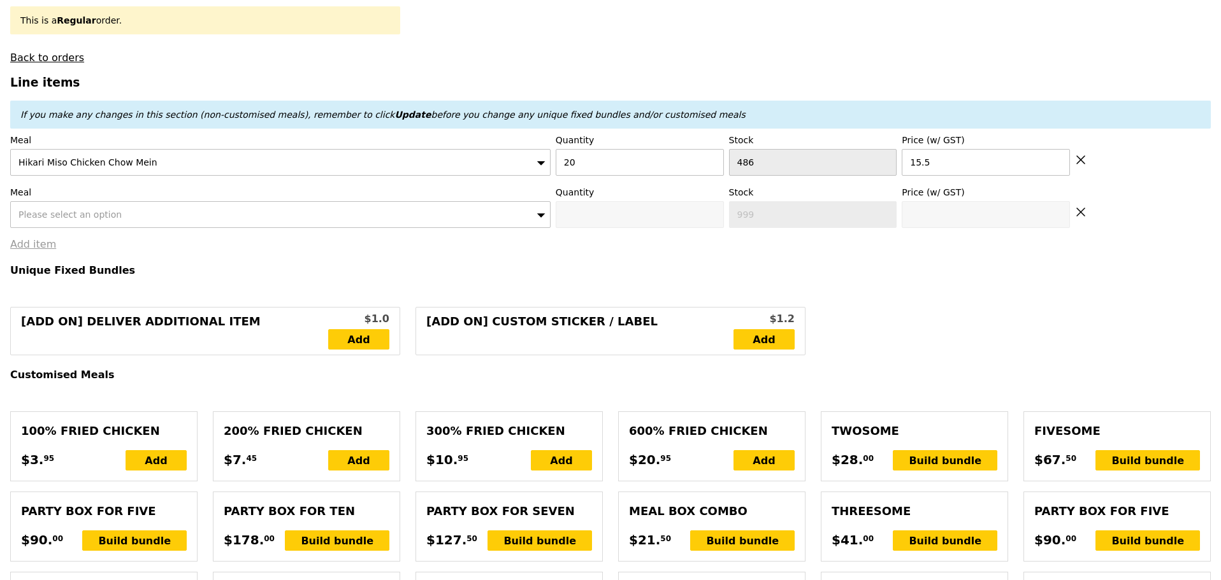
click at [143, 210] on div "Please select an option" at bounding box center [280, 214] width 540 height 27
type input "Loading..."
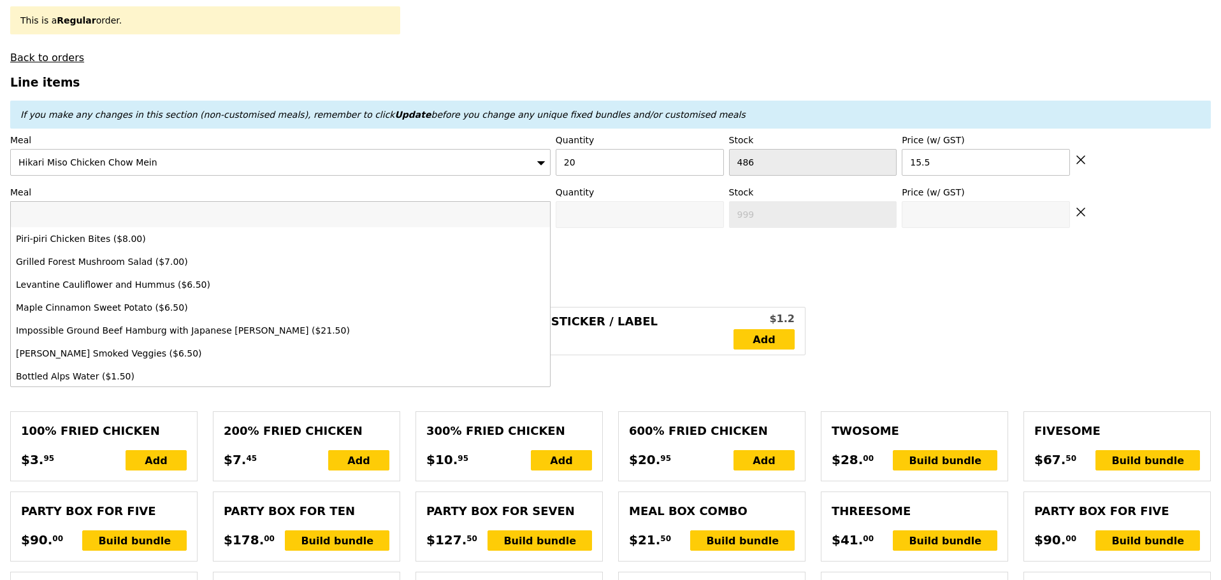
type input "310.00"
type input "1.79"
type input "1.95"
type input "3.62"
type input "3.95"
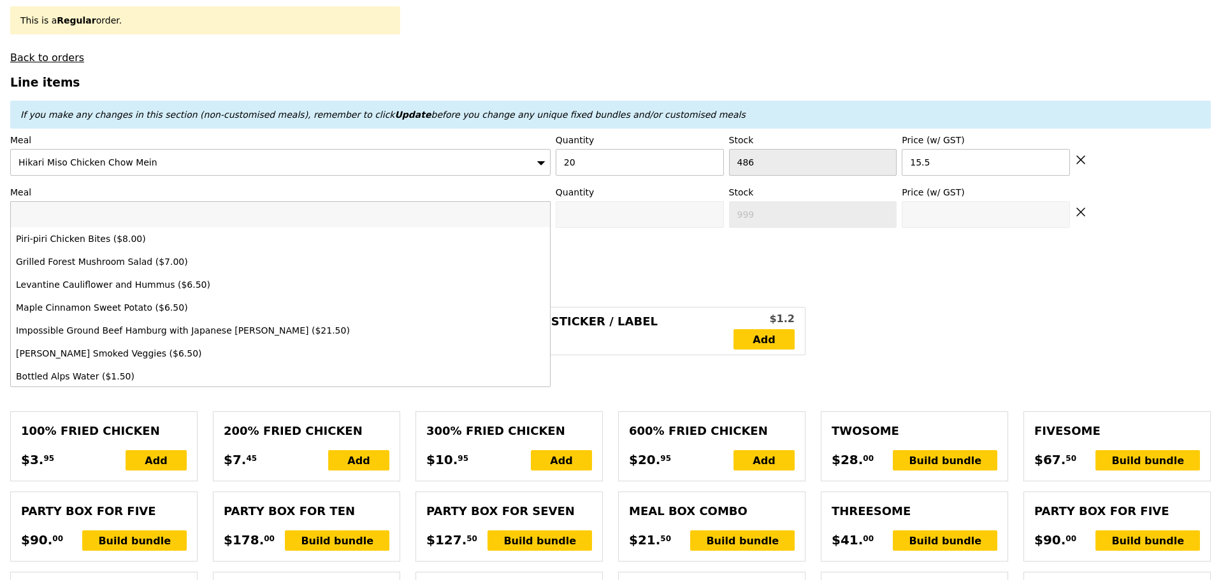
type input "315.90"
type input "im"
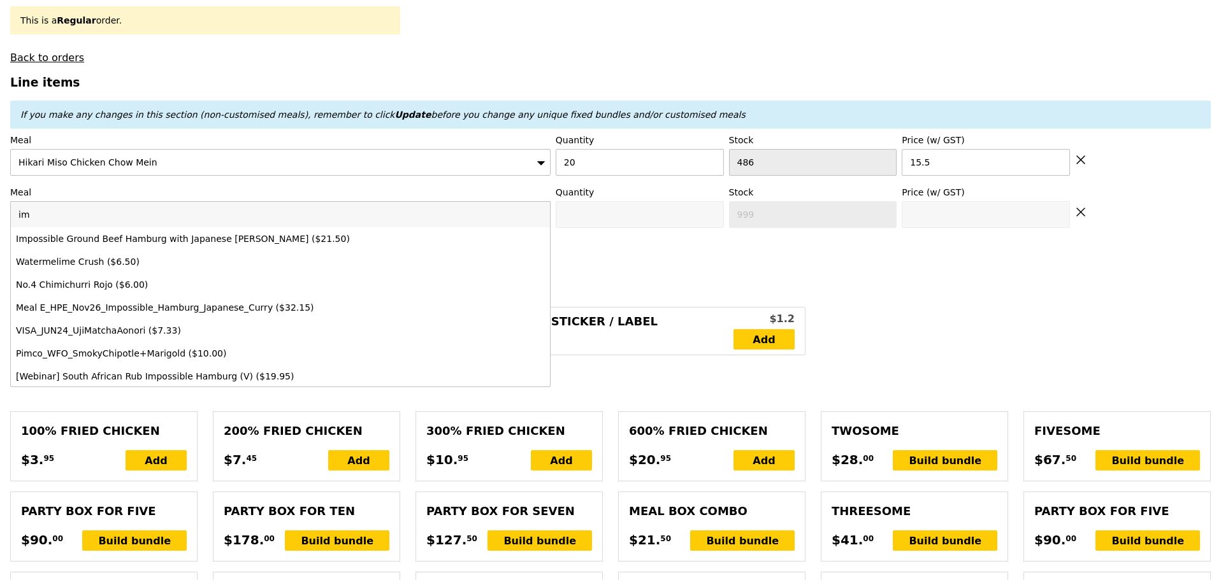
type input "Confirm"
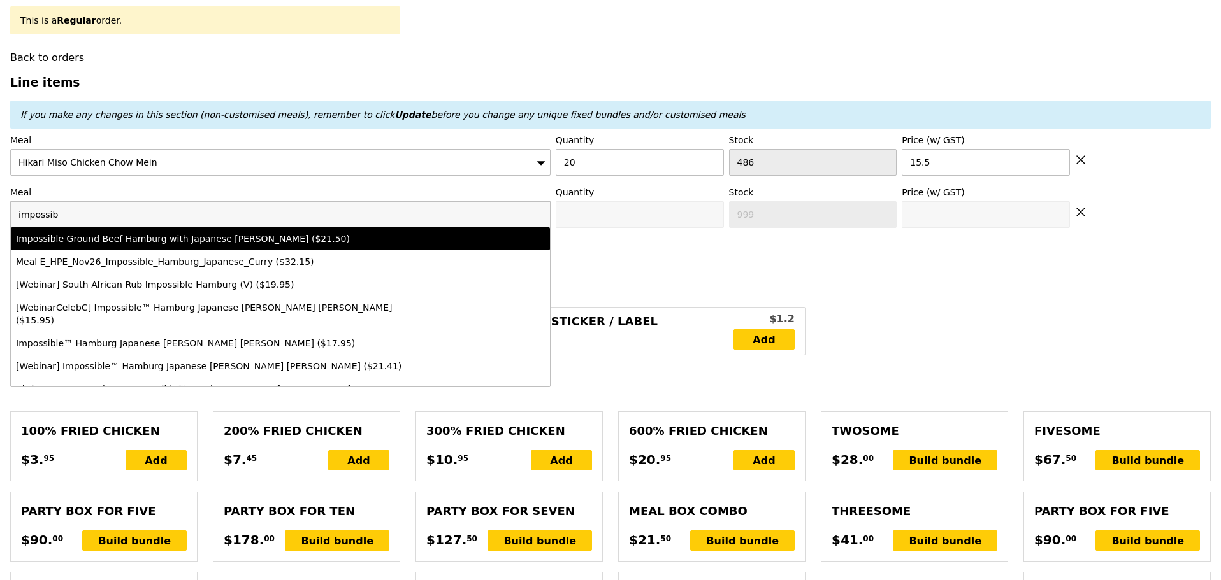
click at [270, 217] on input "impossib" at bounding box center [280, 214] width 539 height 25
type input "impossib"
click at [263, 233] on div "Impossible Ground Beef Hamburg with Japanese Curry ($21.50)" at bounding box center [214, 239] width 396 height 13
type input "Confirm anyway"
type input "0"
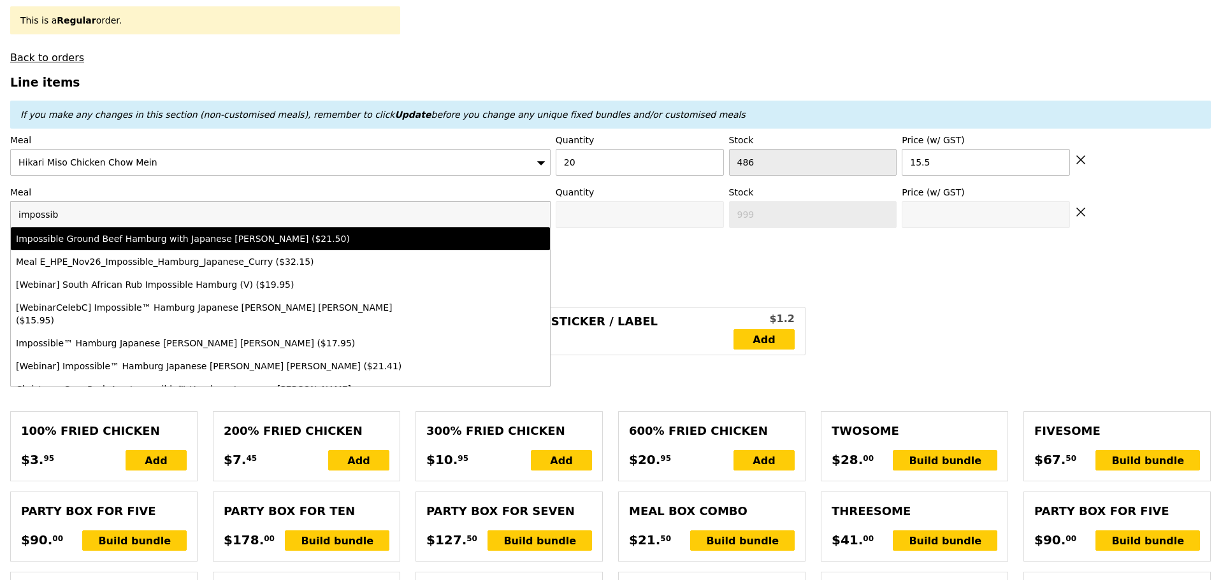
type input "494"
type input "21.5"
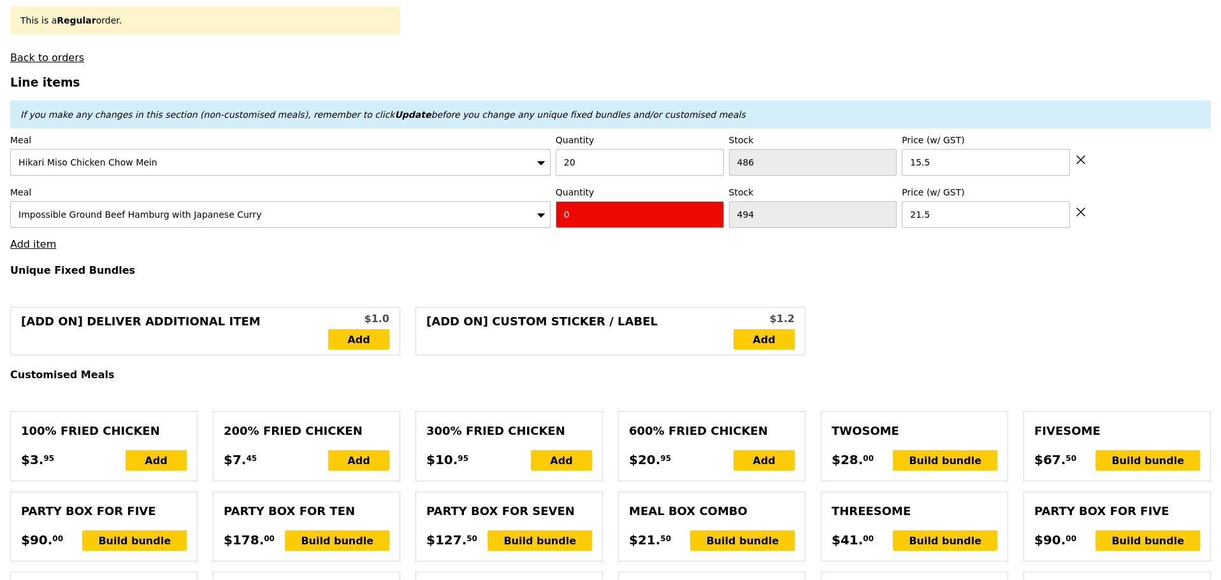
drag, startPoint x: 522, startPoint y: 226, endPoint x: 463, endPoint y: 254, distance: 65.2
type input "Confirm"
type input "2"
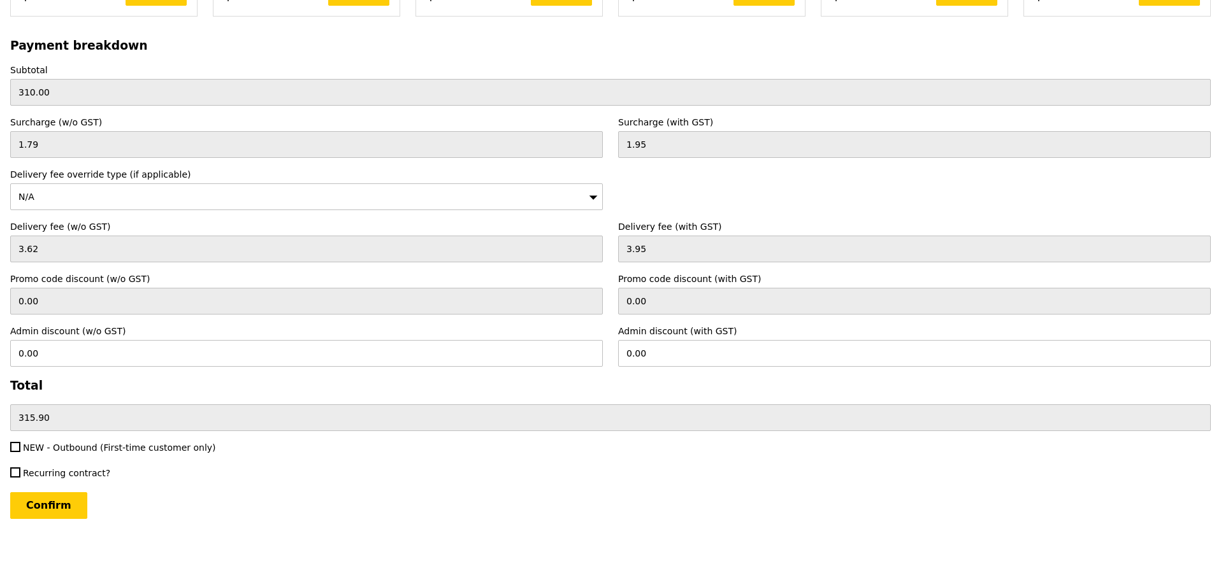
scroll to position [2840, 0]
type input "Loading..."
type input "353.00"
type input "358.90"
type input "Confirm"
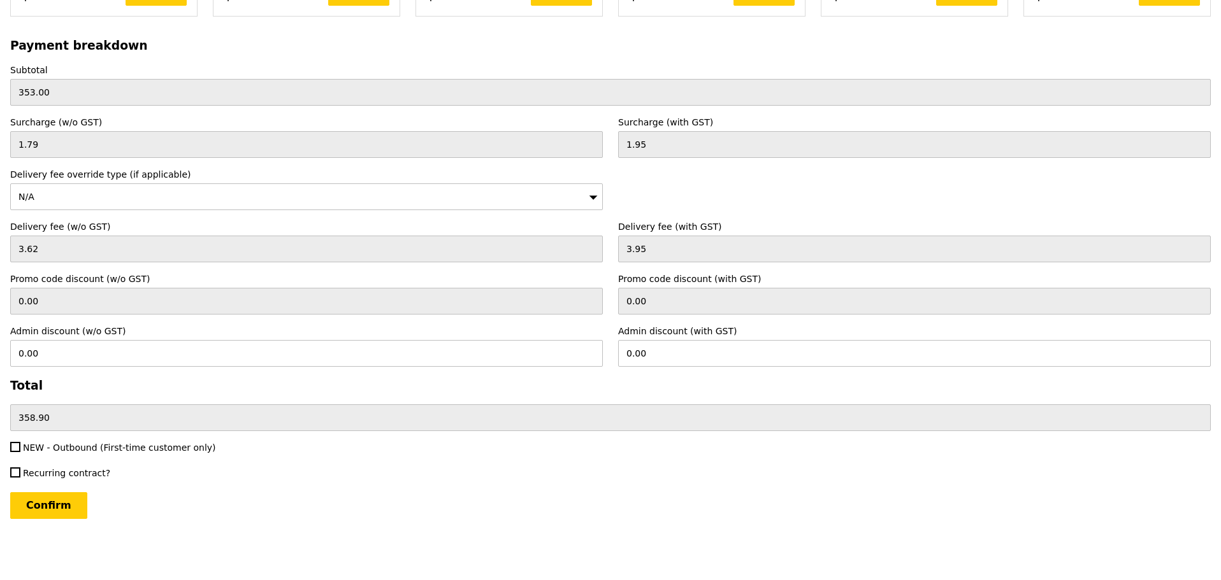
click at [64, 443] on span "NEW - Outbound (First-time customer only)" at bounding box center [119, 448] width 193 height 10
click at [20, 442] on input "NEW - Outbound (First-time customer only)" at bounding box center [15, 447] width 10 height 10
checkbox input "true"
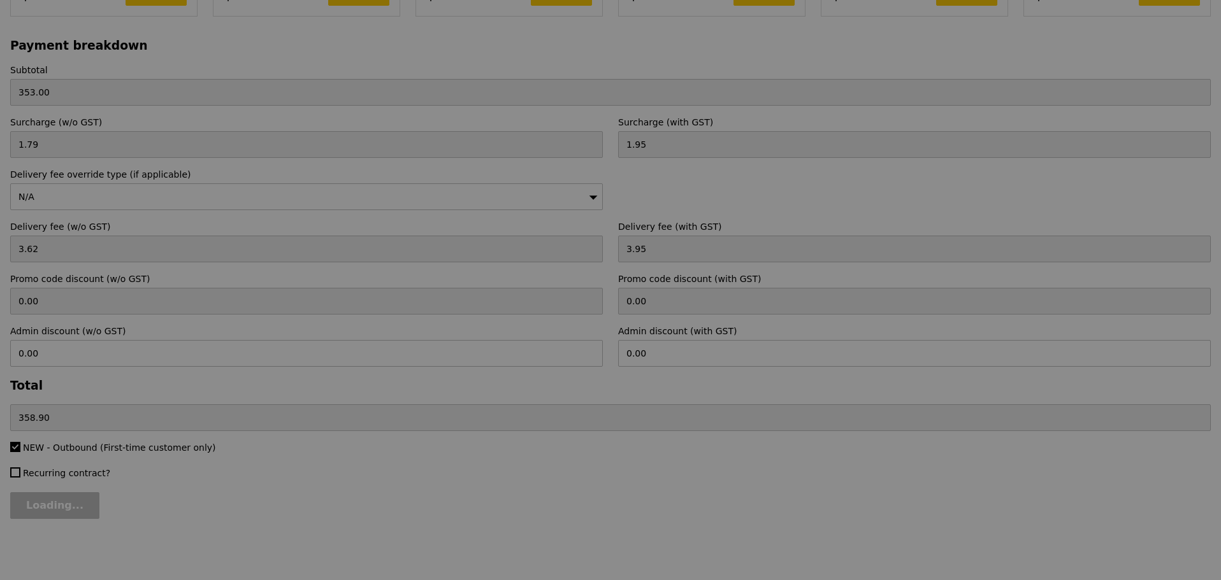
click at [62, 508] on div at bounding box center [610, 290] width 1221 height 580
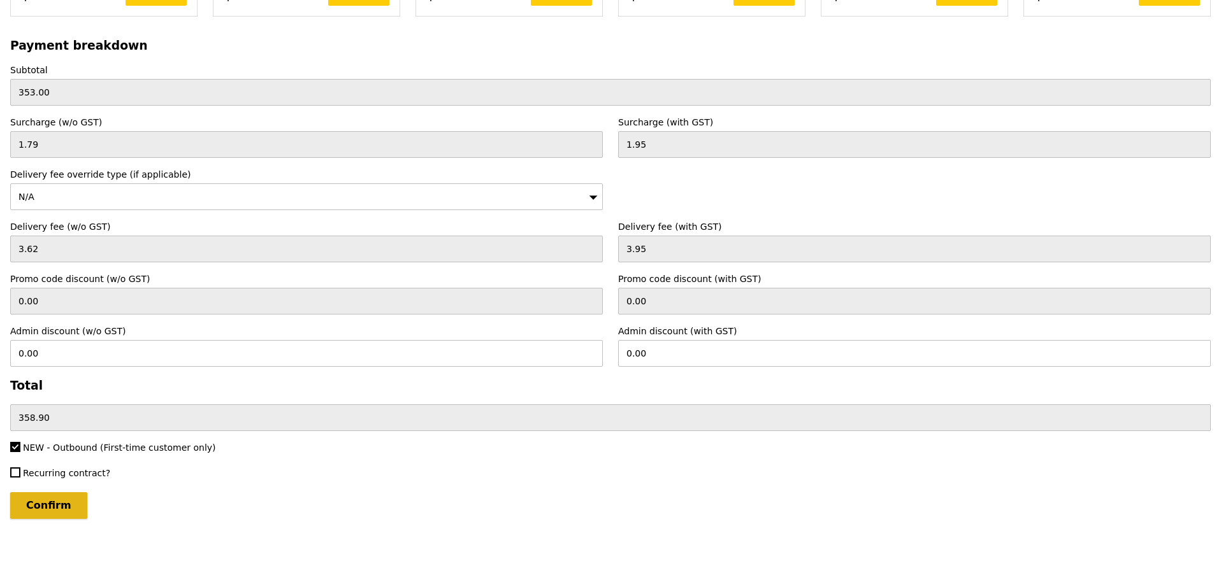
click at [59, 505] on input "Confirm" at bounding box center [48, 505] width 77 height 27
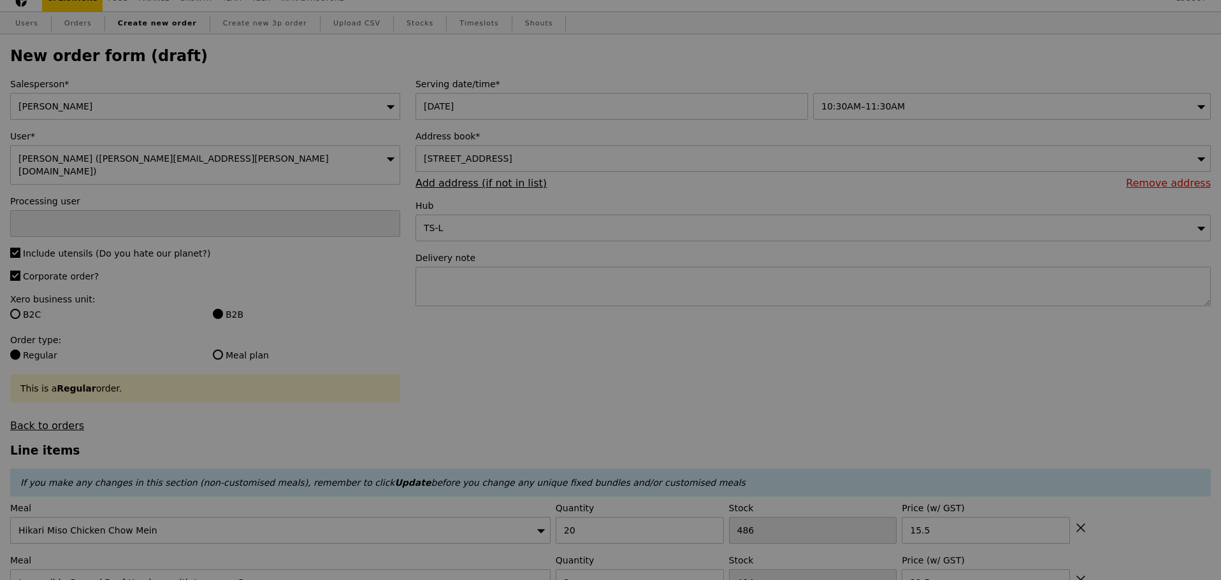
scroll to position [0, 0]
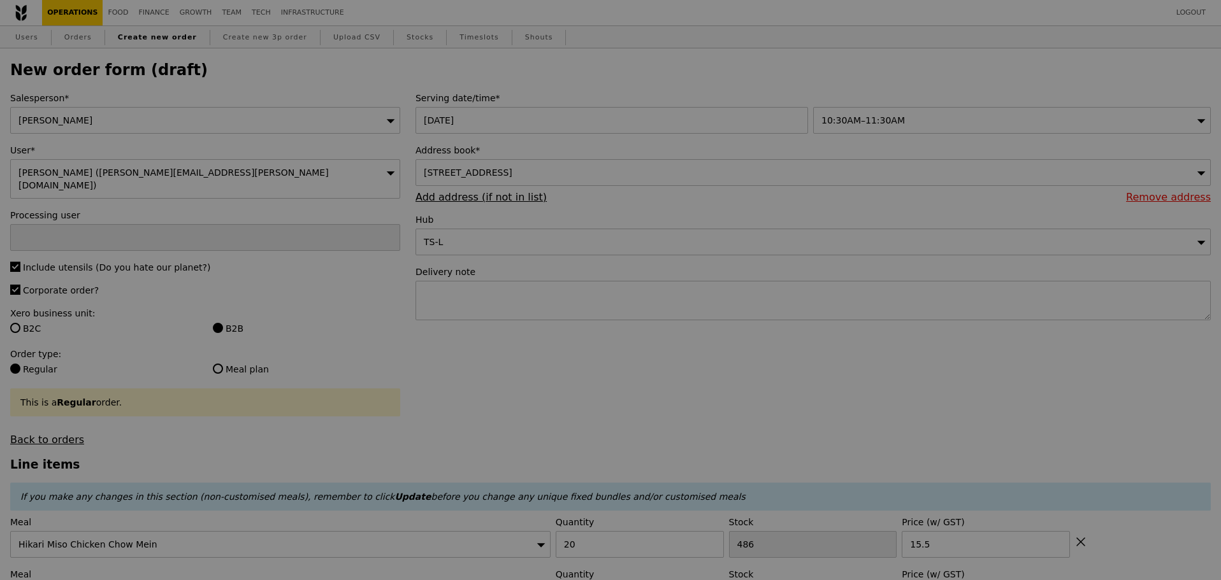
type input "Loading..."
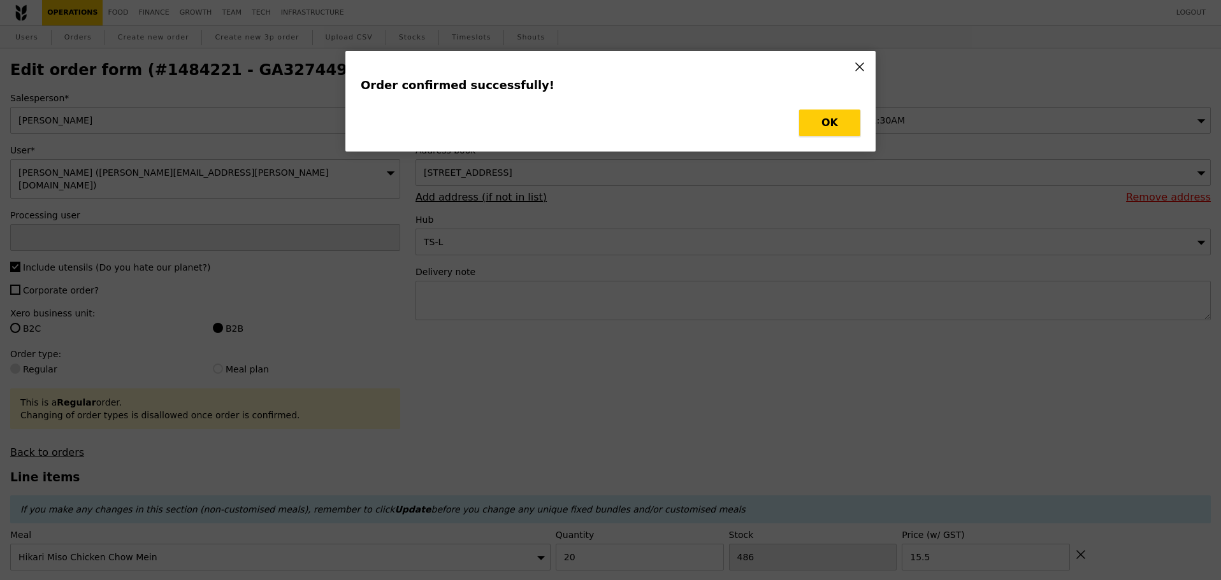
click at [844, 125] on button "OK" at bounding box center [829, 123] width 61 height 27
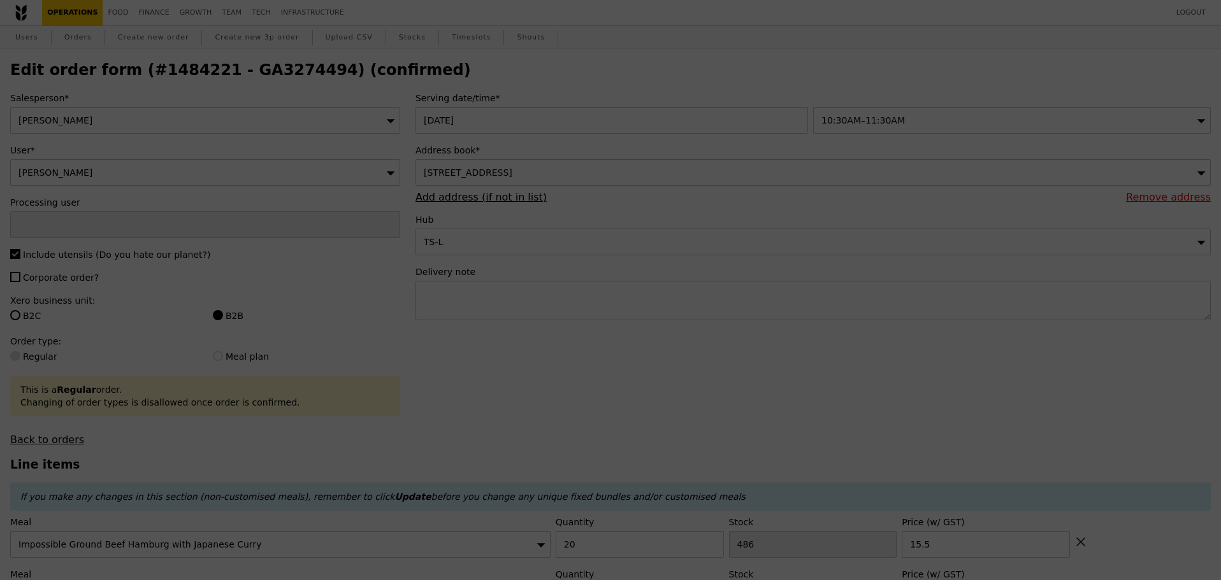
type input "[PERSON_NAME]"
type input "Loading..."
checkbox input "false"
type input "2"
type input "494"
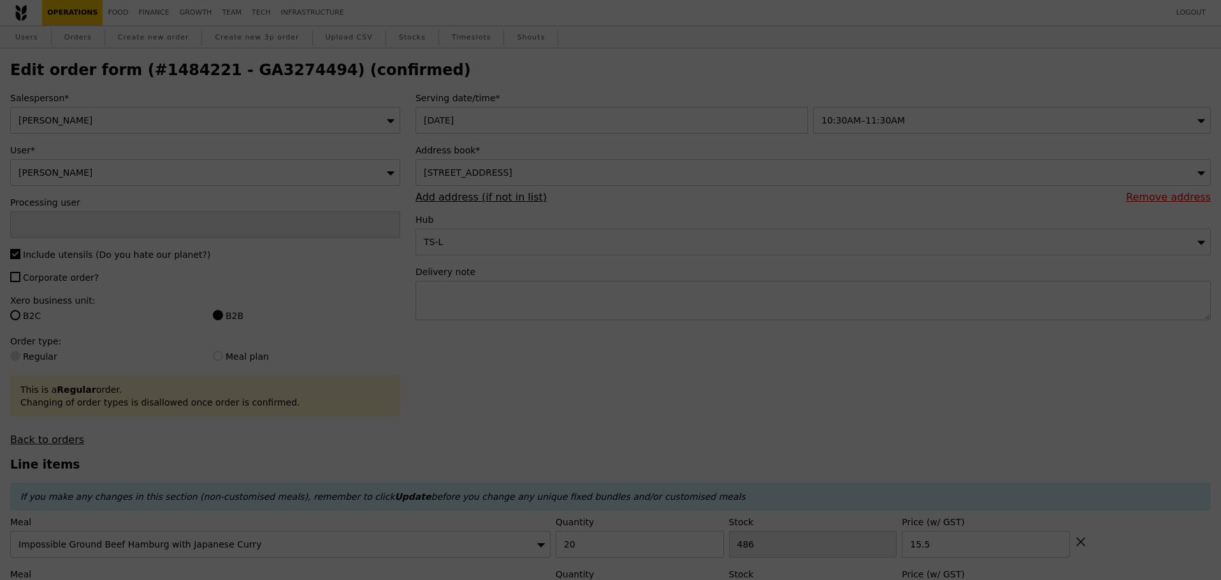
type input "21.50"
type input "20"
type input "486"
type input "15.50"
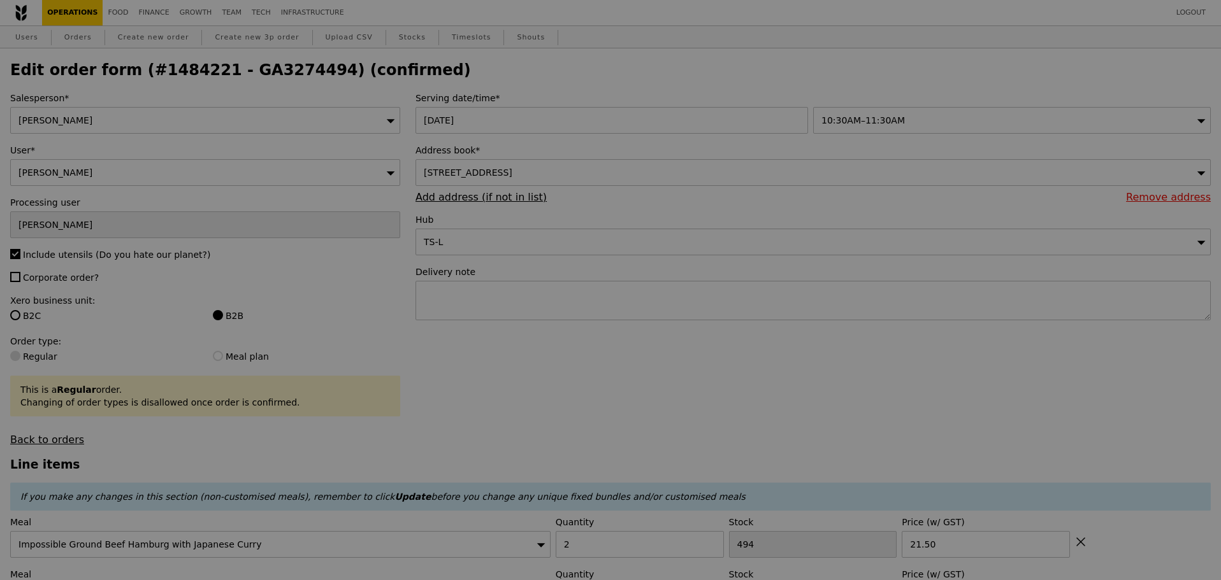
type input "492"
type input "466"
type input "Update"
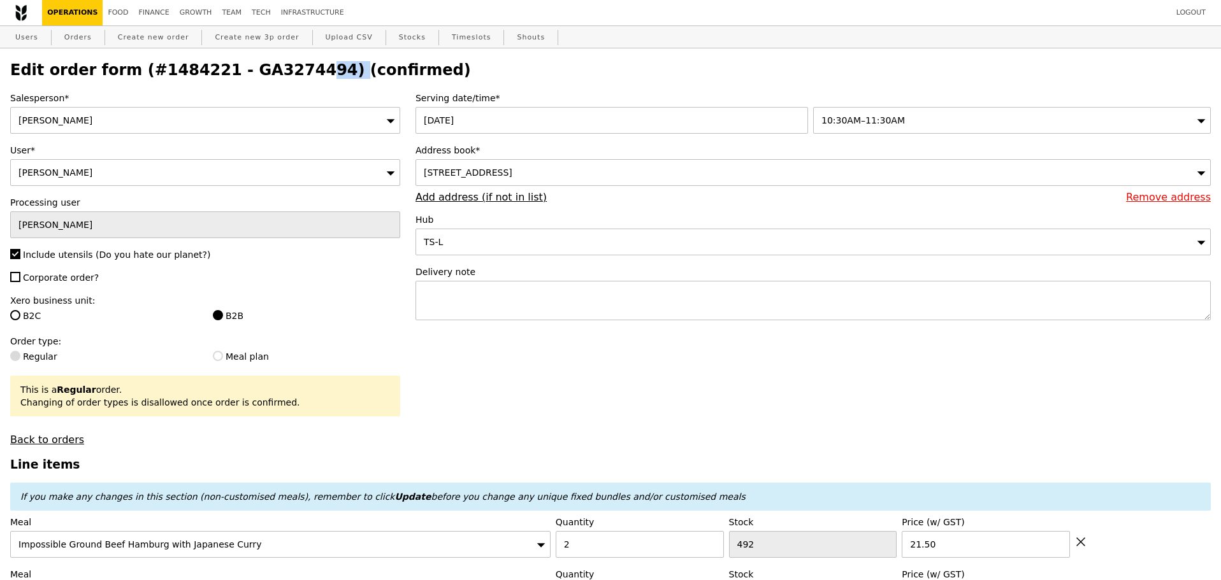
drag, startPoint x: 220, startPoint y: 71, endPoint x: 296, endPoint y: 71, distance: 76.4
click at [296, 71] on h2 "Edit order form (#1484221 - GA3274494) (confirmed)" at bounding box center [610, 70] width 1200 height 18
copy h2 "GA3274494"
click at [88, 43] on link "Orders" at bounding box center [78, 37] width 38 height 23
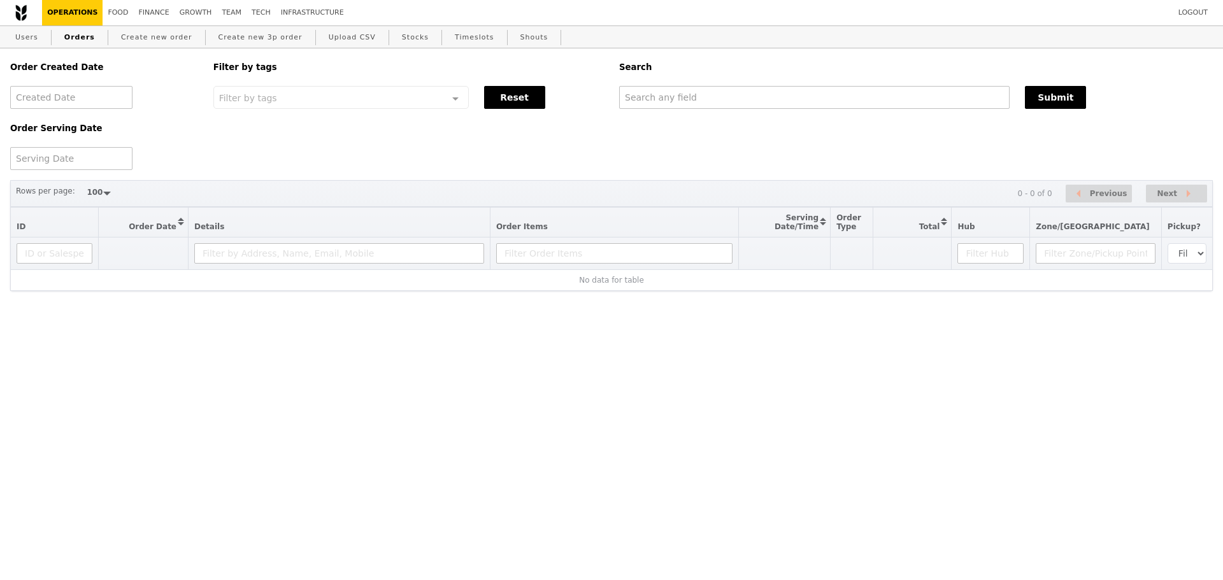
select select "100"
click at [728, 106] on input "text" at bounding box center [814, 97] width 391 height 23
paste input "GA3274494"
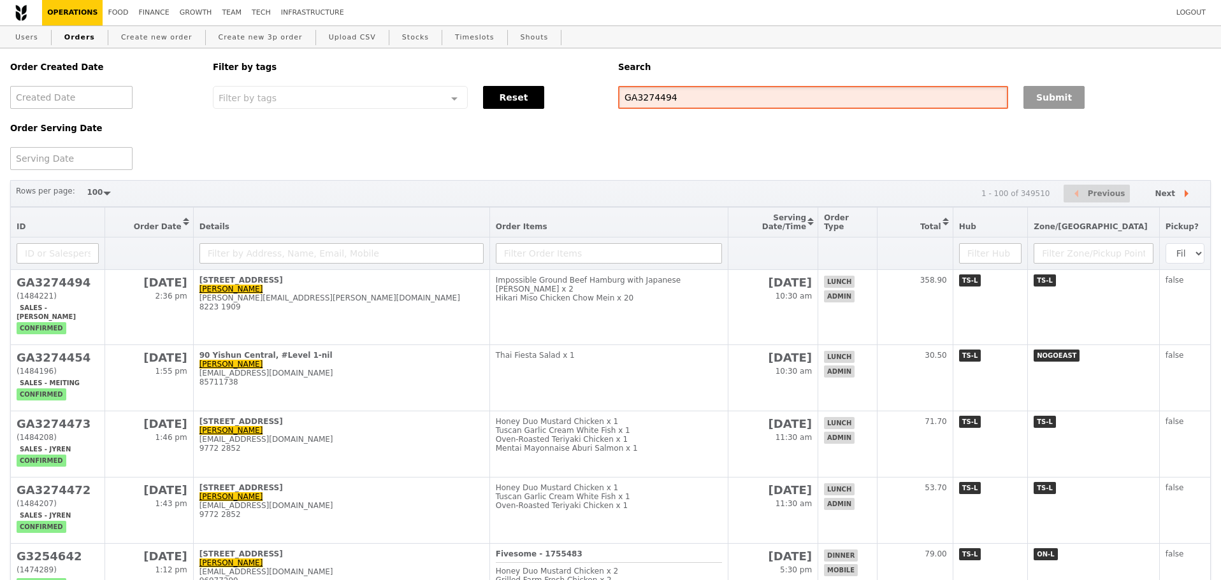
type input "GA3274494"
click at [1055, 93] on button "Submit" at bounding box center [1053, 97] width 61 height 23
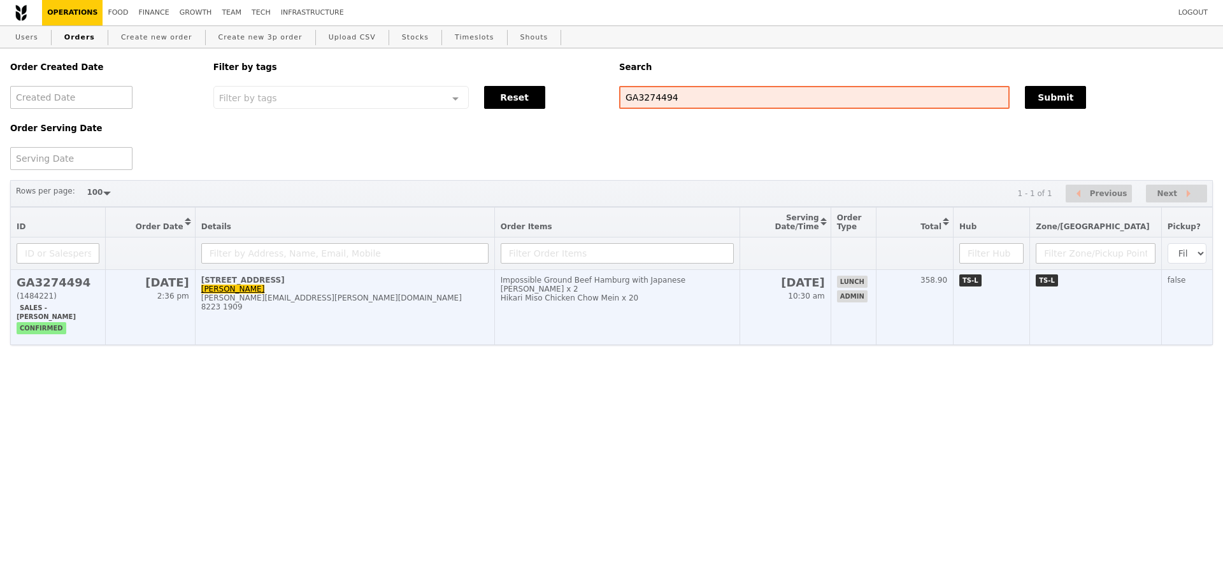
click at [161, 315] on td "[DATE] 2:36 pm" at bounding box center [150, 307] width 90 height 75
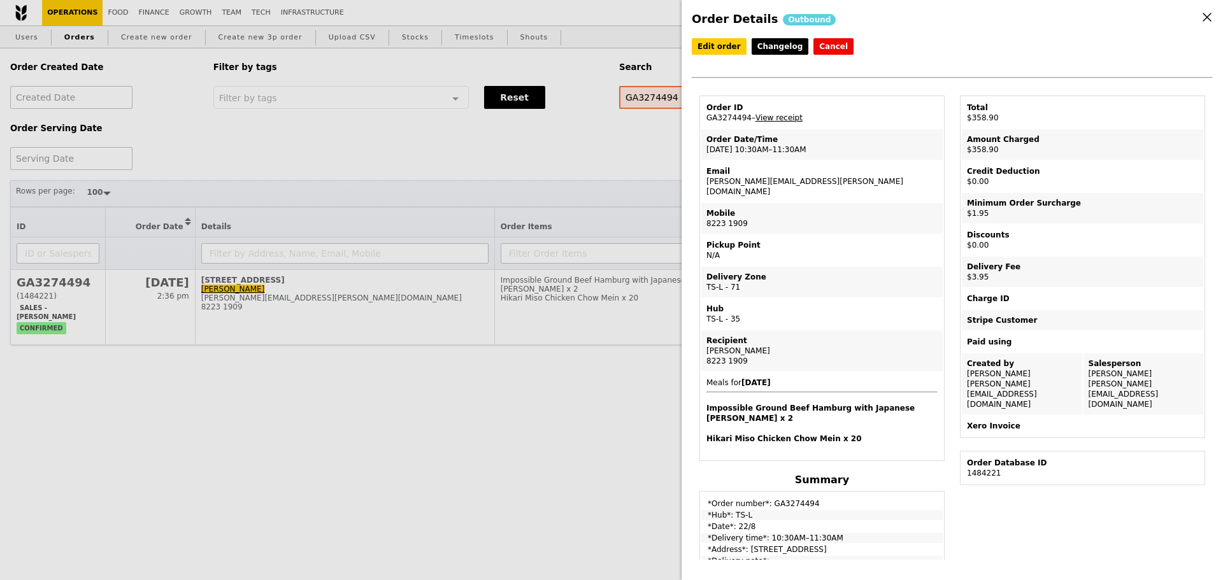
click at [776, 119] on link "View receipt" at bounding box center [779, 117] width 47 height 9
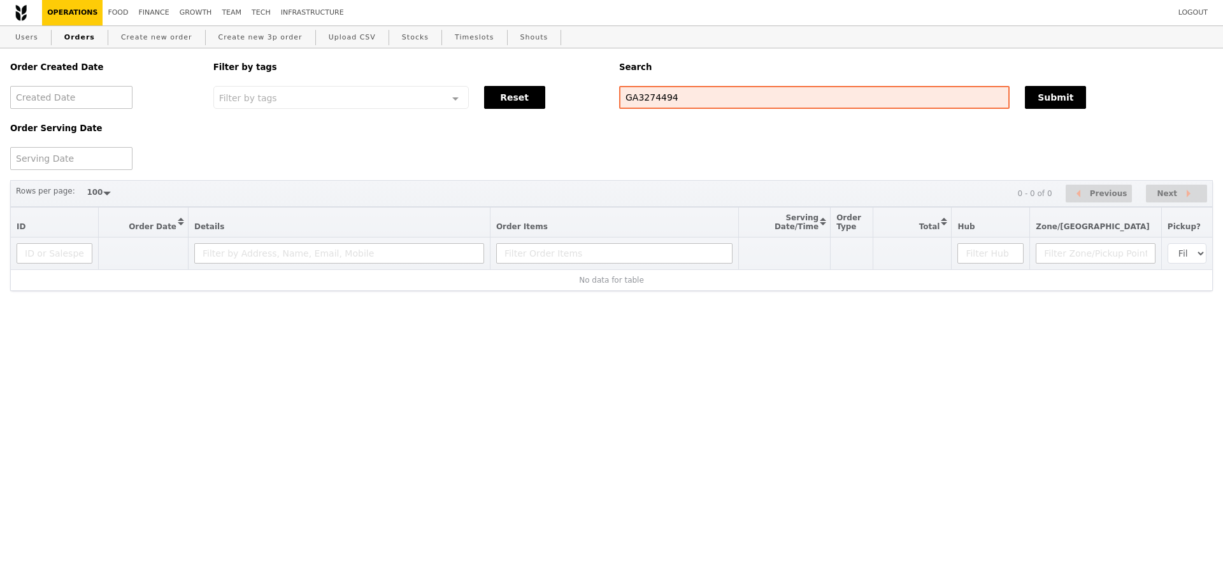
select select "100"
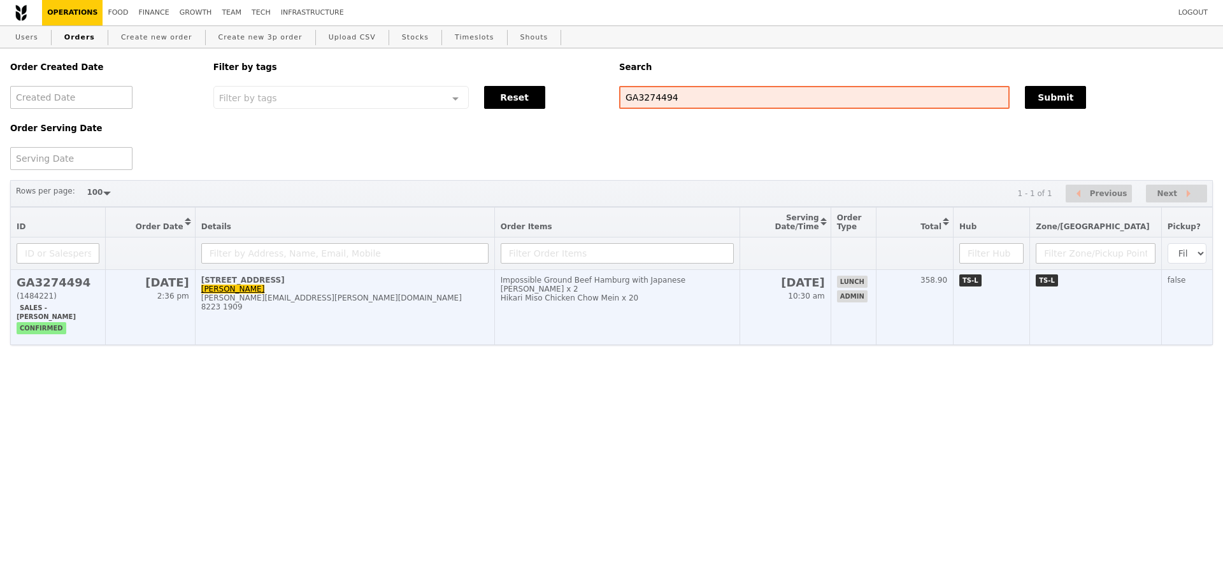
click at [432, 280] on td "[STREET_ADDRESS] [PERSON_NAME] [PERSON_NAME][EMAIL_ADDRESS][PERSON_NAME][DOMAIN…" at bounding box center [344, 307] width 299 height 75
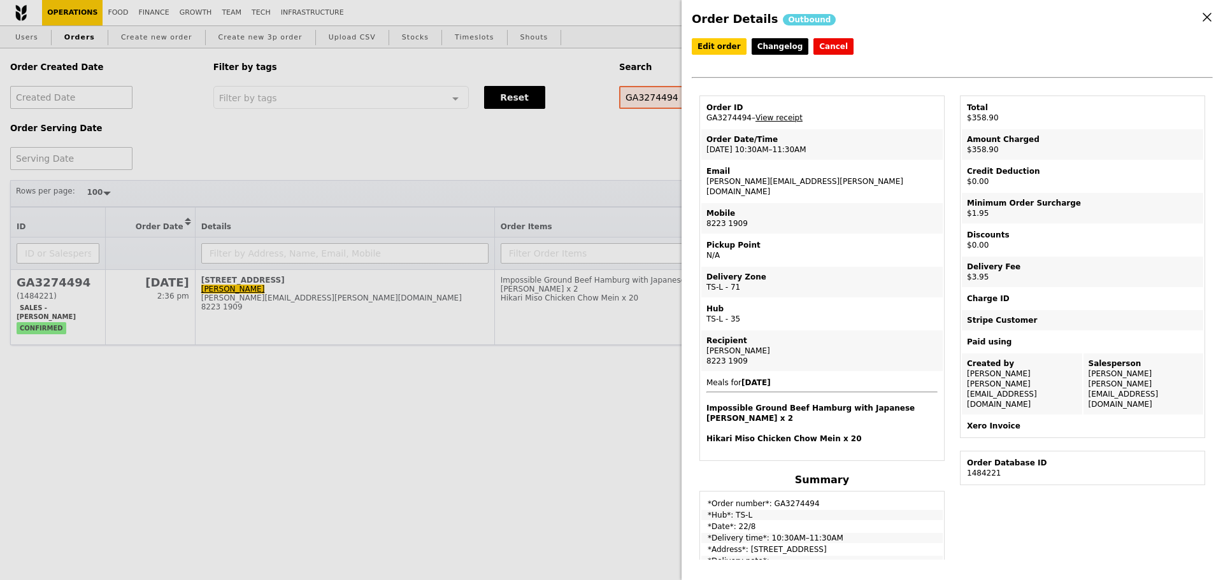
drag, startPoint x: 703, startPoint y: 182, endPoint x: 811, endPoint y: 178, distance: 108.4
click at [811, 178] on td "Email [PERSON_NAME][EMAIL_ADDRESS][PERSON_NAME][DOMAIN_NAME]" at bounding box center [821, 181] width 241 height 41
click at [750, 183] on td "Email [PERSON_NAME][EMAIL_ADDRESS][PERSON_NAME][DOMAIN_NAME]" at bounding box center [821, 181] width 241 height 41
drag, startPoint x: 703, startPoint y: 183, endPoint x: 825, endPoint y: 189, distance: 121.8
click at [825, 189] on td "Email [PERSON_NAME][EMAIL_ADDRESS][PERSON_NAME][DOMAIN_NAME]" at bounding box center [821, 181] width 241 height 41
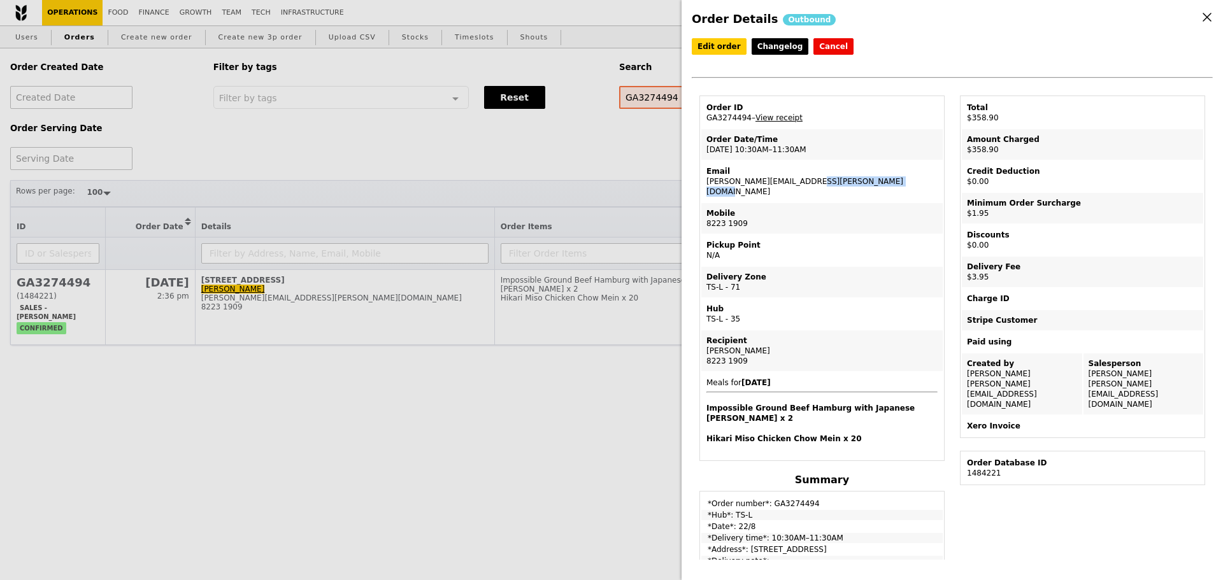
copy td "[PERSON_NAME][EMAIL_ADDRESS][PERSON_NAME][DOMAIN_NAME]"
click at [833, 194] on table "Order ID GA3274494 – View receipt Order Date/Time [DATE] 10:30AM–11:30AM Email …" at bounding box center [821, 279] width 245 height 366
click at [422, 212] on div "Order Details Outbound Edit order Changelog Cancel Order ID GA3274494 – View re…" at bounding box center [611, 290] width 1223 height 580
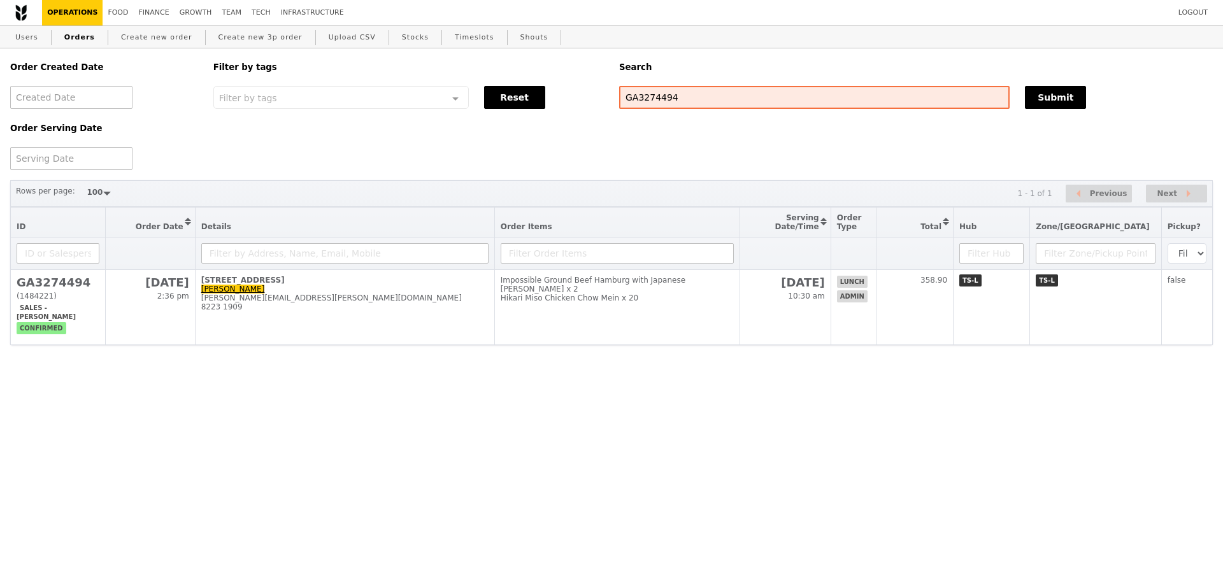
click at [642, 140] on div "Order Created Date Order Serving Date Filter by tags Filter by tags Meal_Plan W…" at bounding box center [612, 109] width 1218 height 122
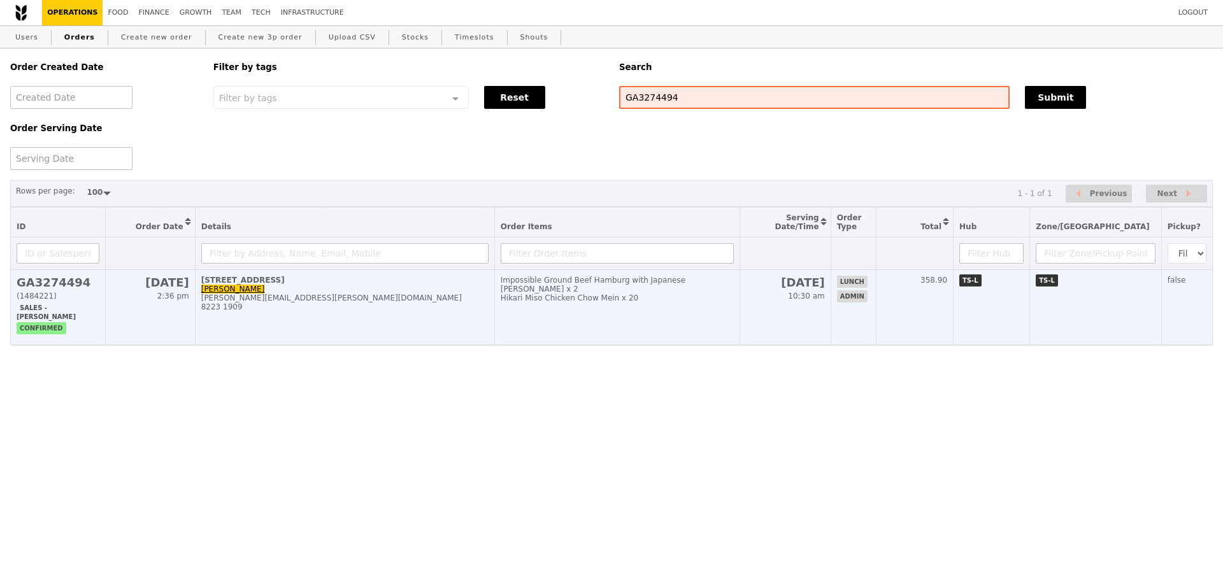
click at [401, 329] on td "[STREET_ADDRESS] [PERSON_NAME] [PERSON_NAME][EMAIL_ADDRESS][PERSON_NAME][DOMAIN…" at bounding box center [344, 307] width 299 height 75
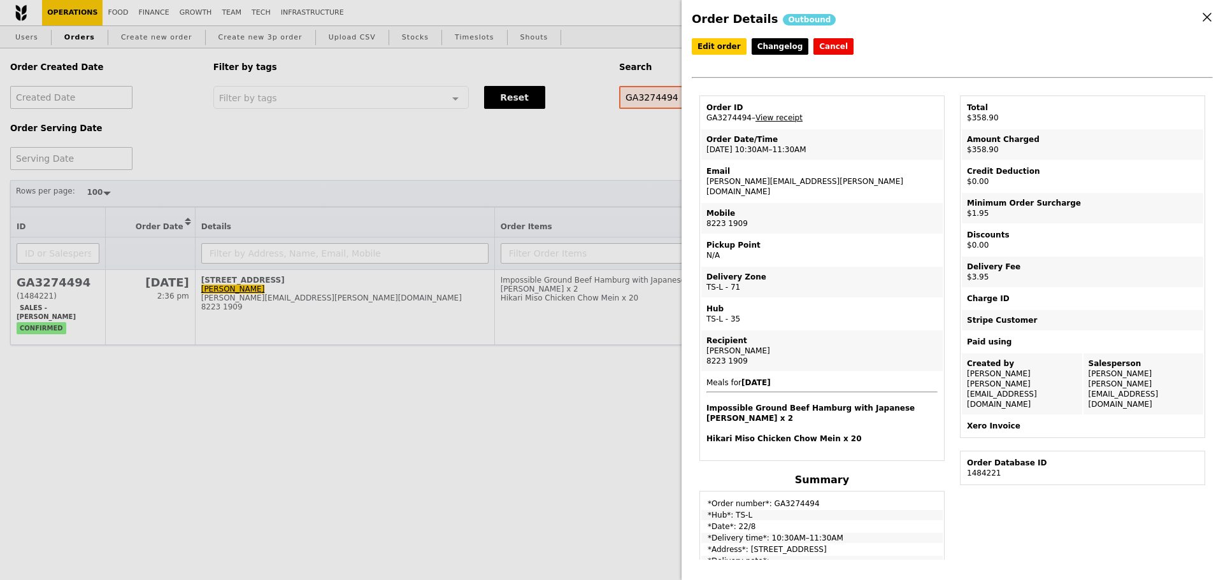
click at [777, 277] on td "Delivery Zone TS-L - 71" at bounding box center [821, 282] width 241 height 31
drag, startPoint x: 705, startPoint y: 183, endPoint x: 835, endPoint y: 183, distance: 130.0
click at [835, 183] on td "Email [PERSON_NAME][EMAIL_ADDRESS][PERSON_NAME][DOMAIN_NAME]" at bounding box center [821, 181] width 241 height 41
copy td "[PERSON_NAME][EMAIL_ADDRESS][PERSON_NAME][DOMAIN_NAME]"
drag, startPoint x: 551, startPoint y: 185, endPoint x: 388, endPoint y: 129, distance: 172.2
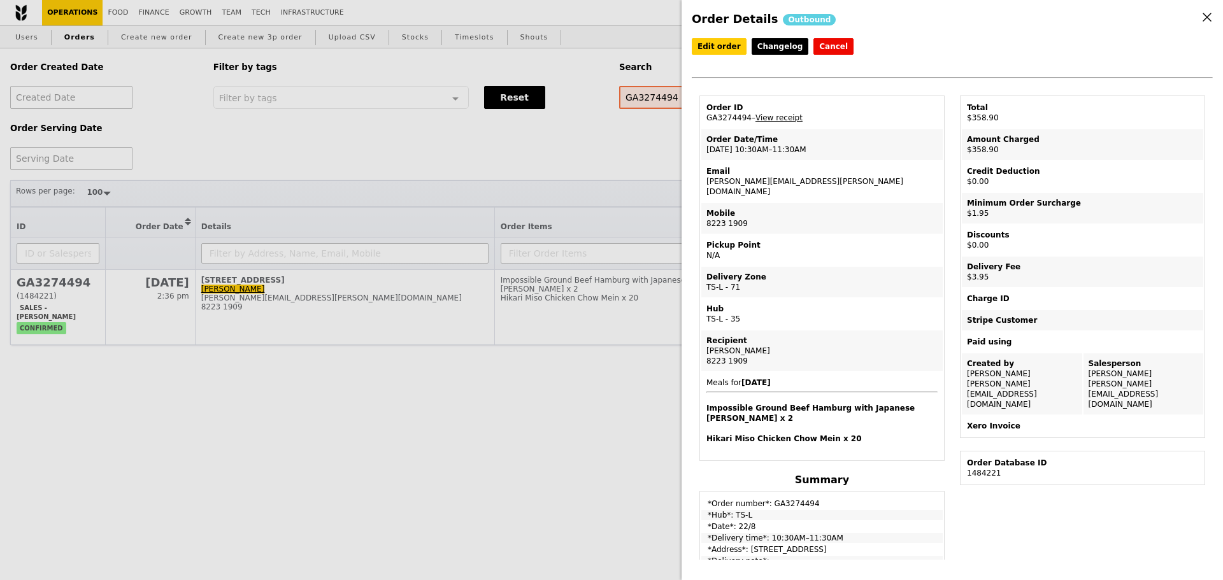
click at [551, 184] on div "Order Details Outbound Edit order Changelog Cancel Order ID GA3274494 – View re…" at bounding box center [611, 290] width 1223 height 580
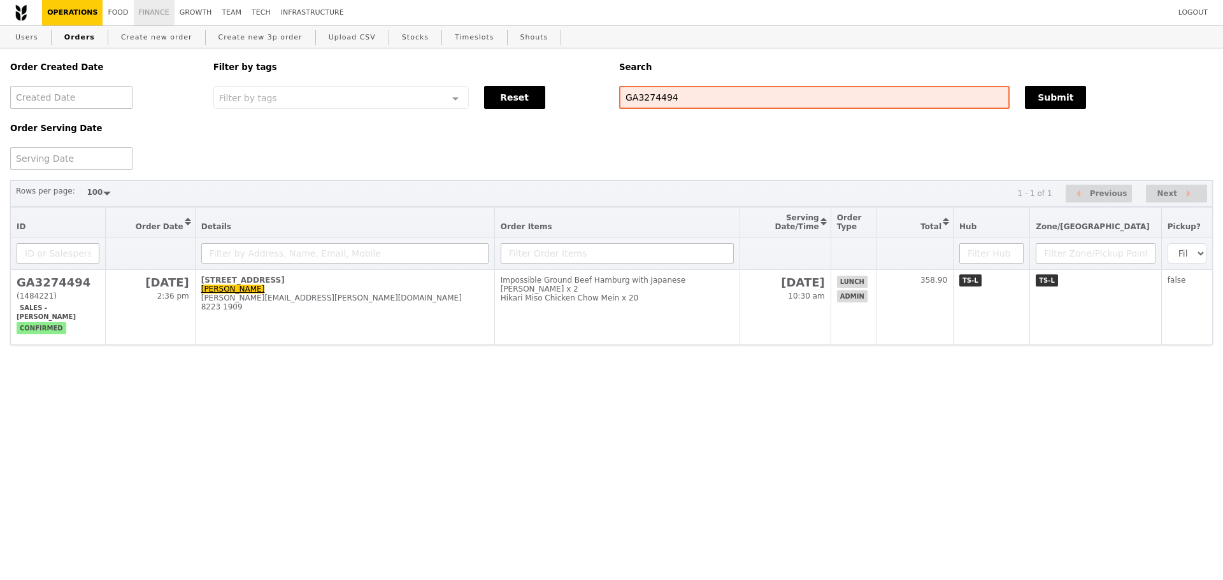
click at [147, 8] on link "Finance" at bounding box center [154, 12] width 41 height 25
select select "100"
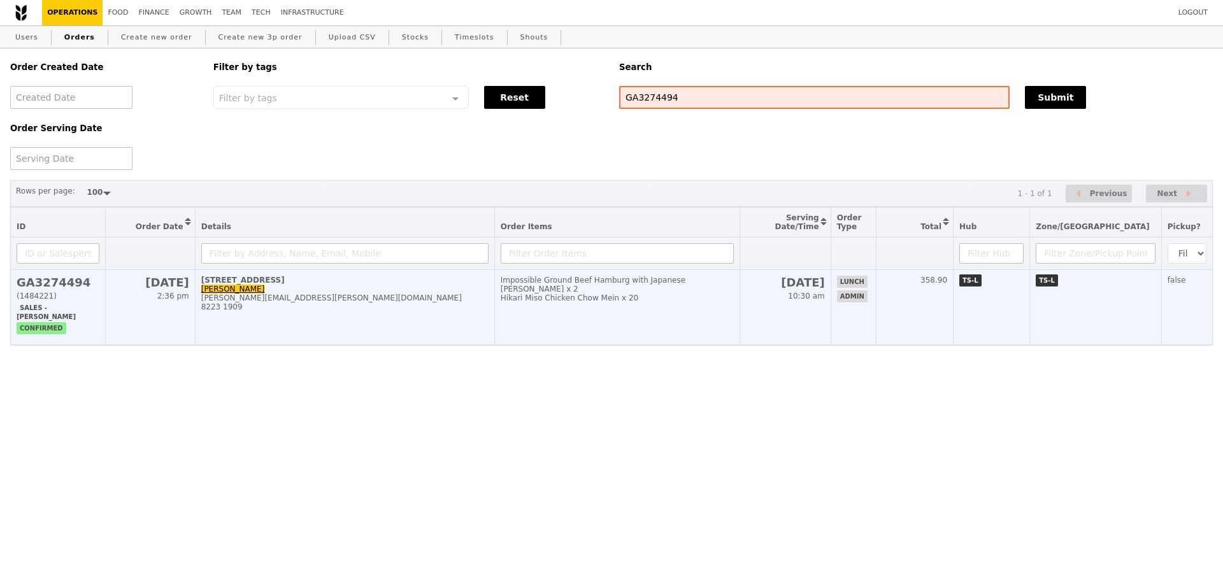
click at [599, 311] on td "Impossible Ground Beef Hamburg with Japanese [PERSON_NAME] x 2 Hikari Miso Chic…" at bounding box center [616, 307] width 245 height 75
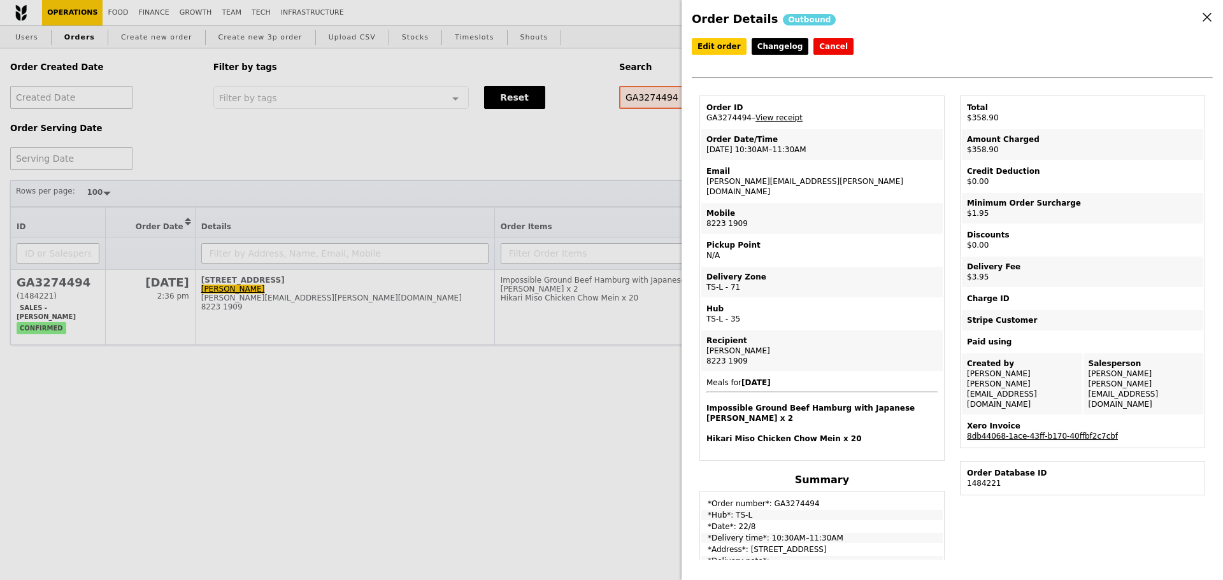
click at [1012, 432] on link "8db44068-1ace-43ff-b170-40ffbf2c7cbf" at bounding box center [1042, 436] width 151 height 9
